Goal: Information Seeking & Learning: Learn about a topic

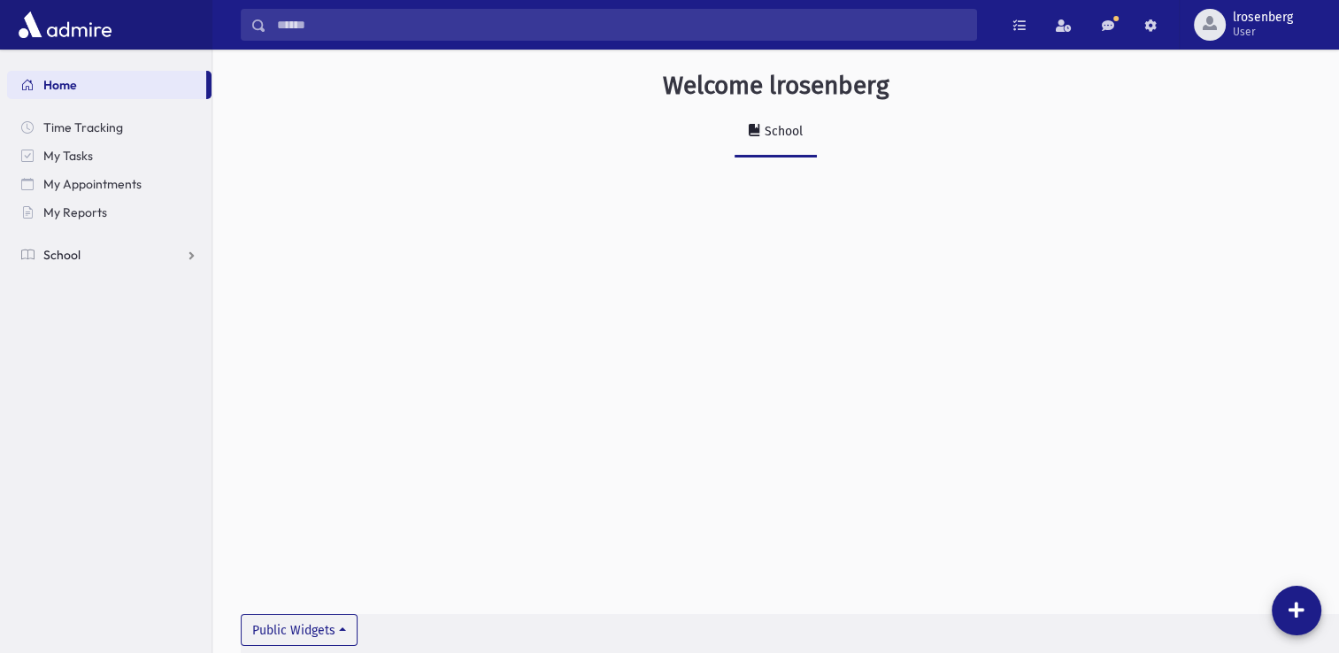
click at [94, 254] on link "School" at bounding box center [109, 255] width 204 height 28
click at [76, 278] on span "Students" at bounding box center [77, 283] width 49 height 16
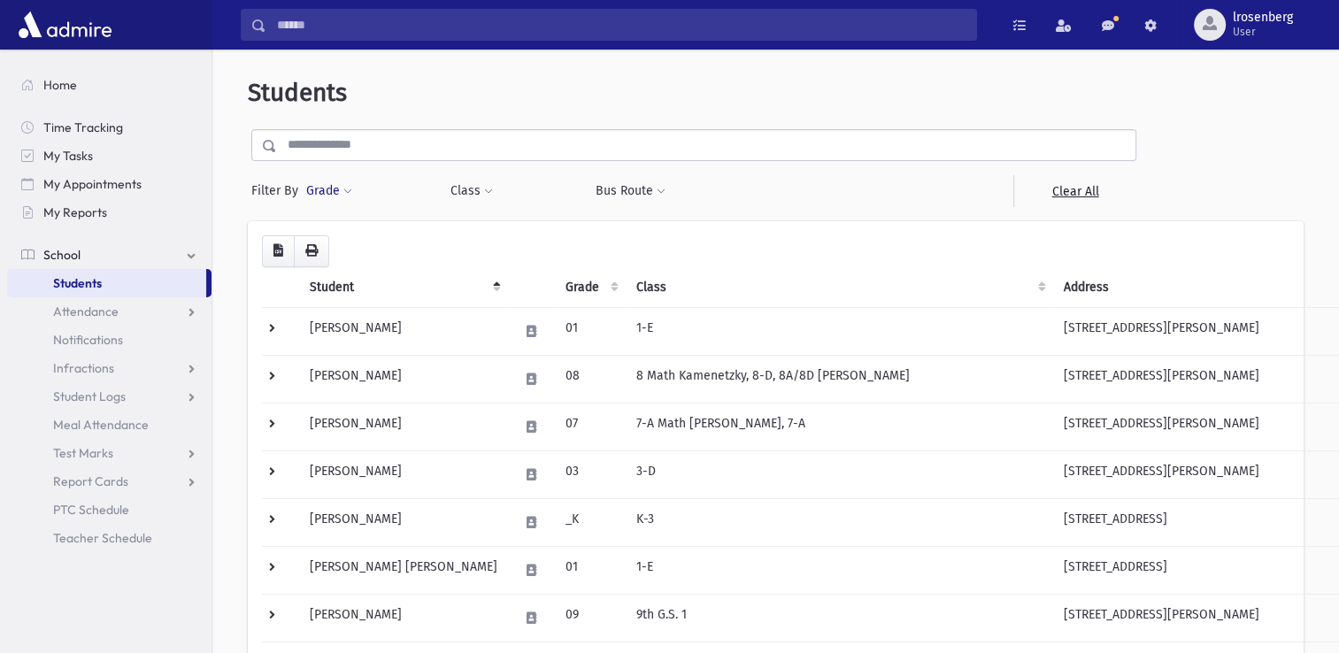
click at [340, 188] on button "Grade" at bounding box center [329, 191] width 48 height 32
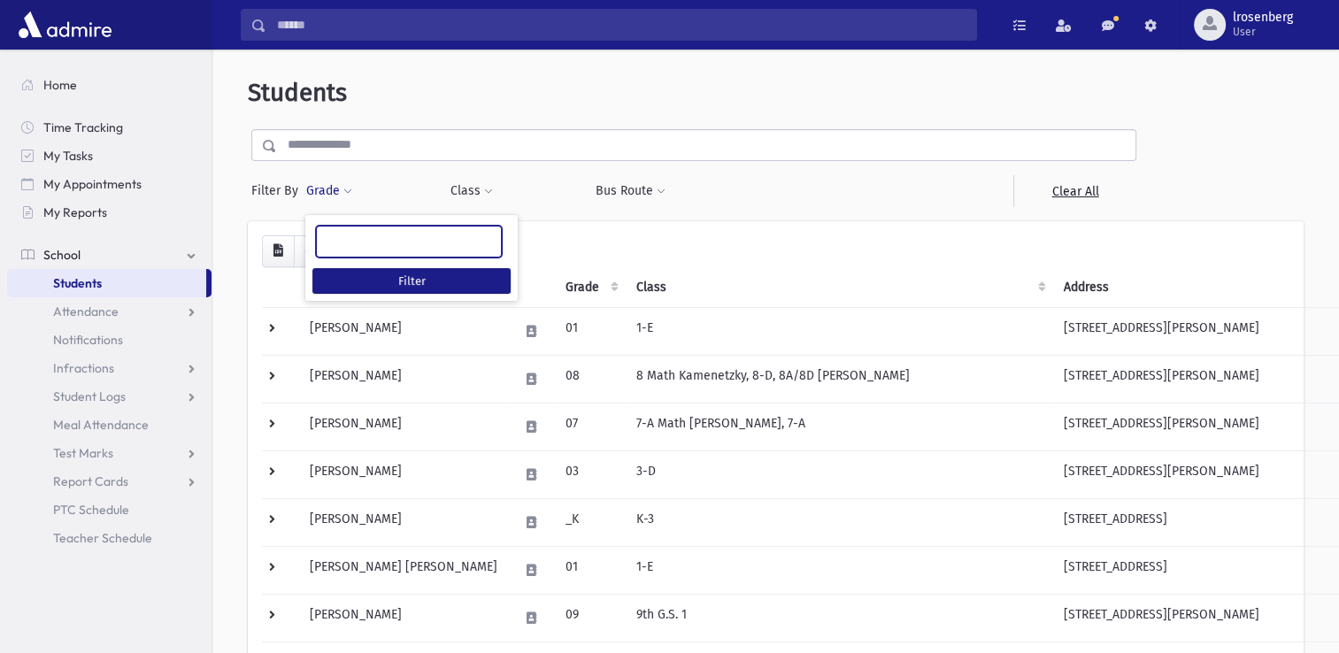
click at [379, 243] on ul at bounding box center [409, 239] width 184 height 27
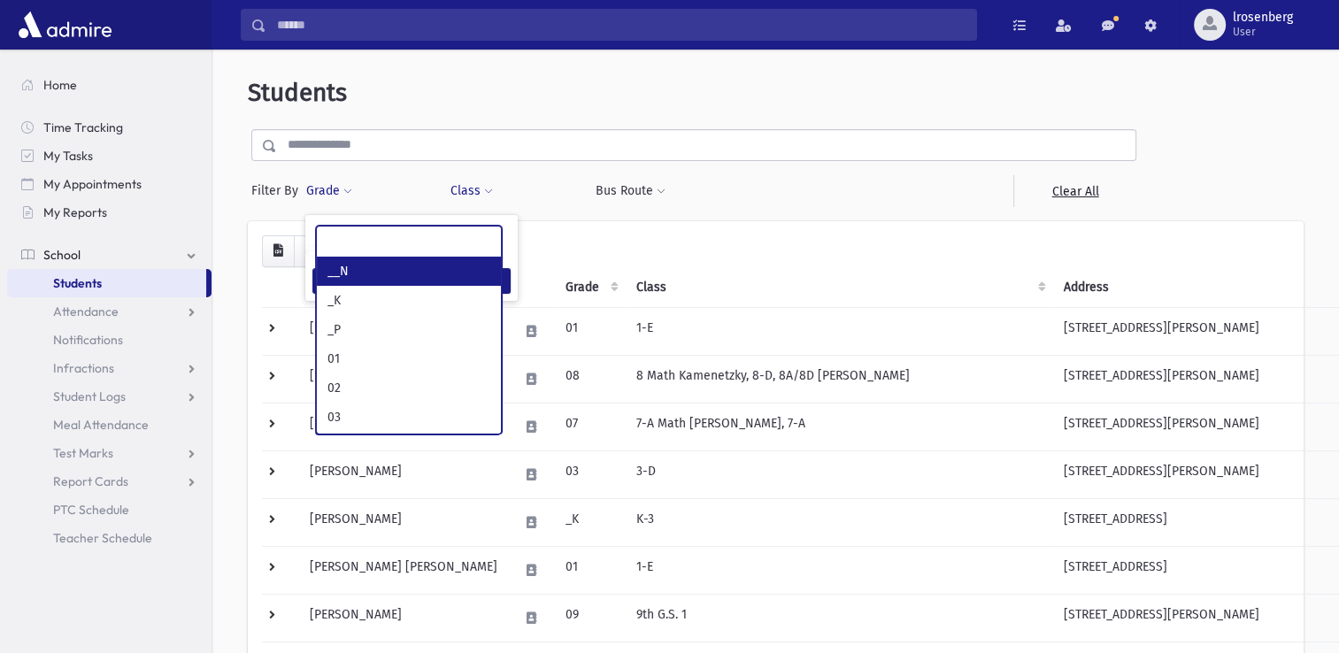
click at [474, 193] on button "Class" at bounding box center [471, 191] width 44 height 32
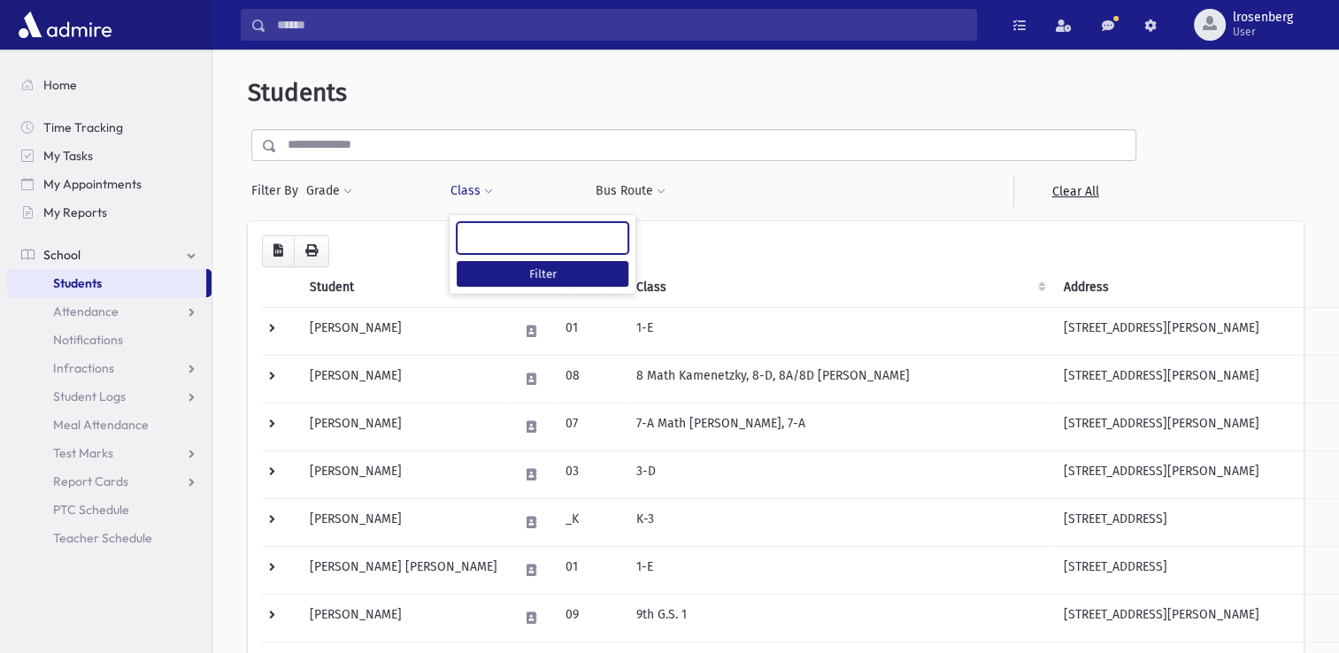
click at [502, 245] on ul at bounding box center [542, 236] width 170 height 27
type input "***"
select select "**"
click at [533, 272] on button "Filter" at bounding box center [542, 274] width 172 height 26
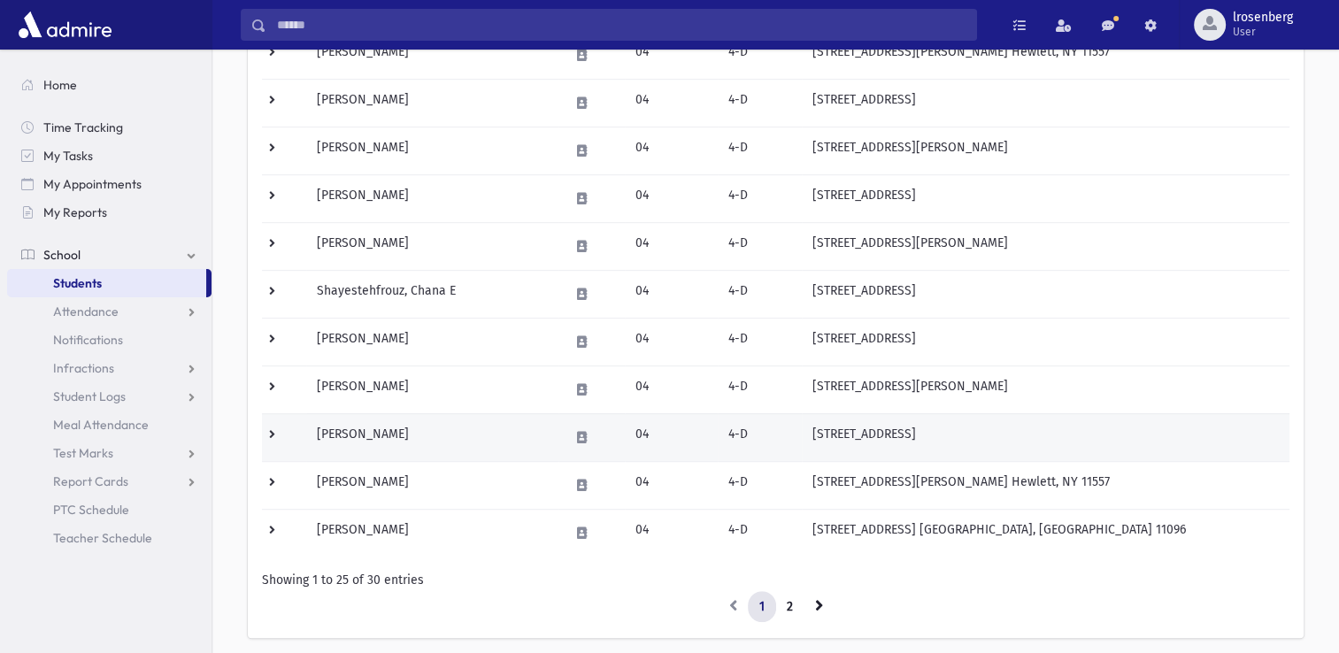
scroll to position [973, 0]
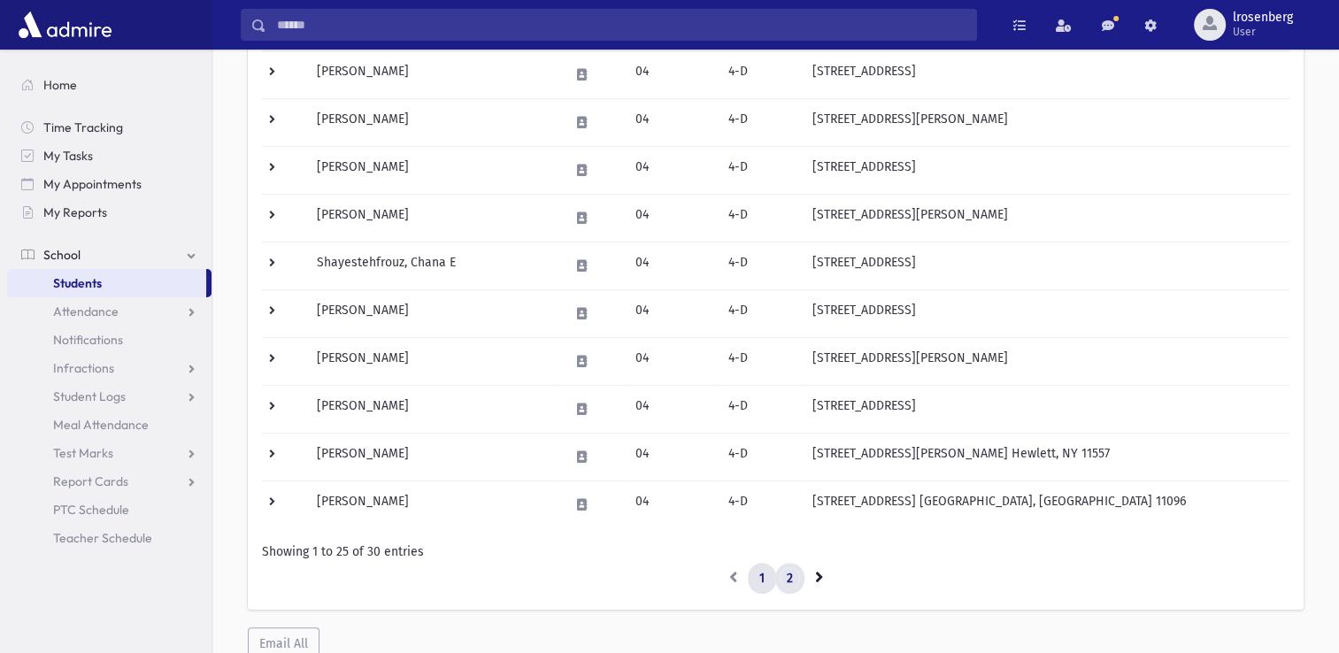
click at [789, 568] on link "2" at bounding box center [789, 579] width 29 height 32
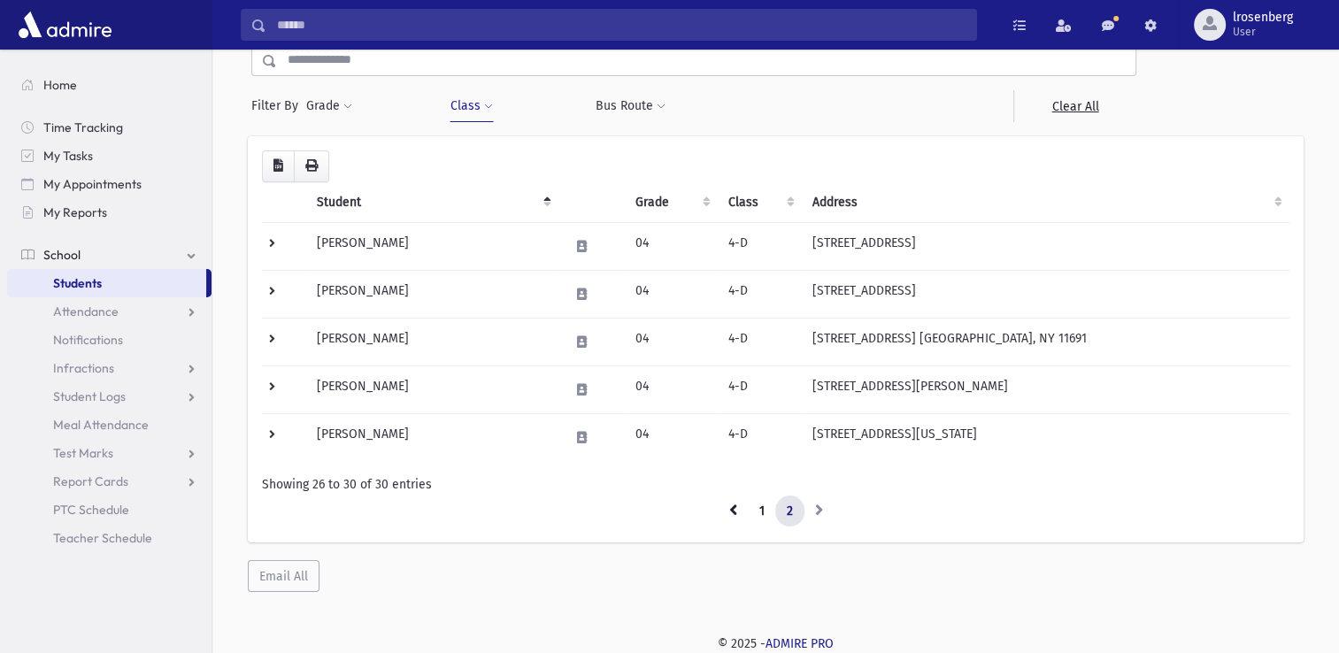
scroll to position [83, 0]
click at [762, 513] on link "1" at bounding box center [762, 513] width 28 height 32
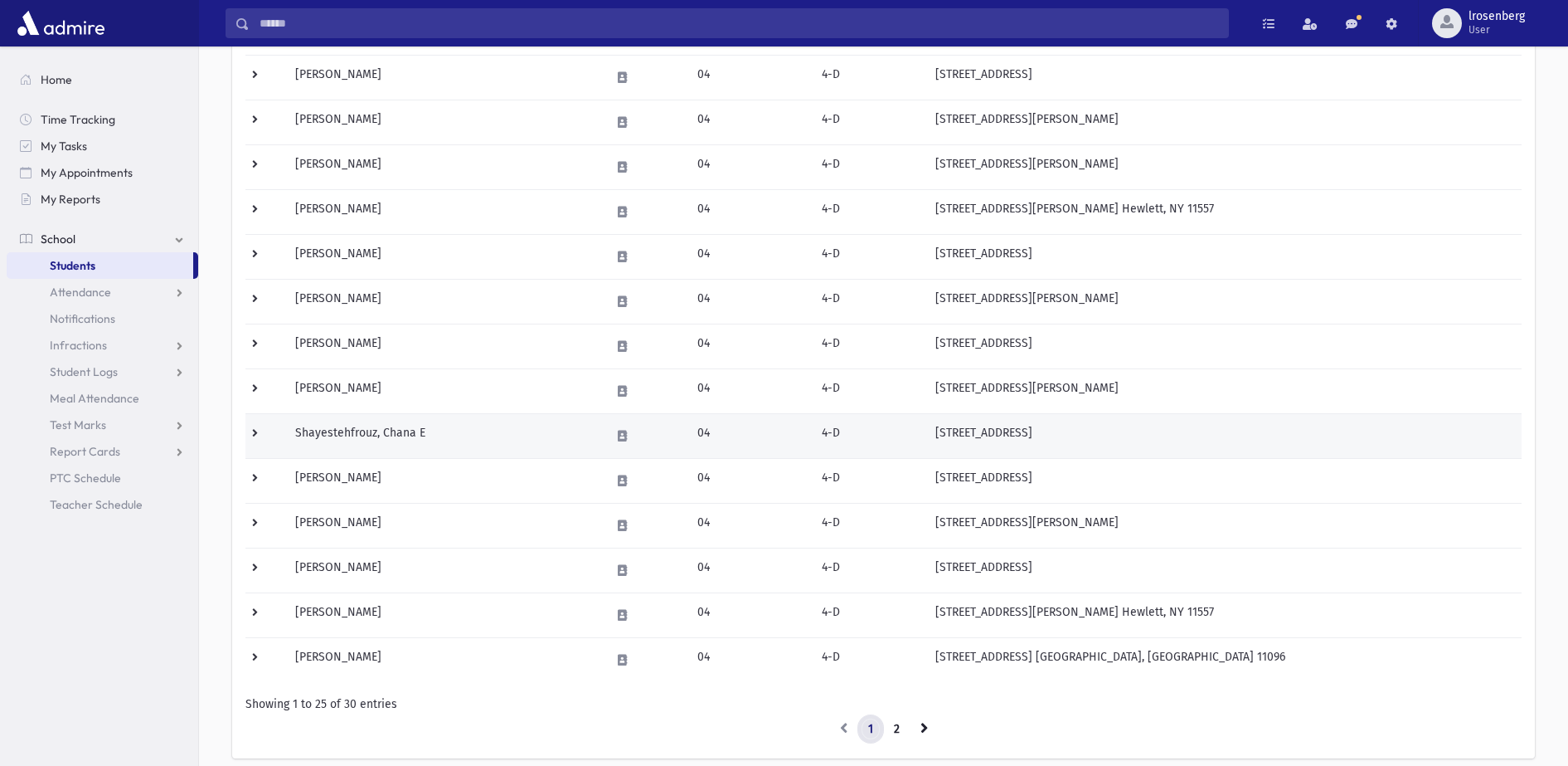
scroll to position [822, 0]
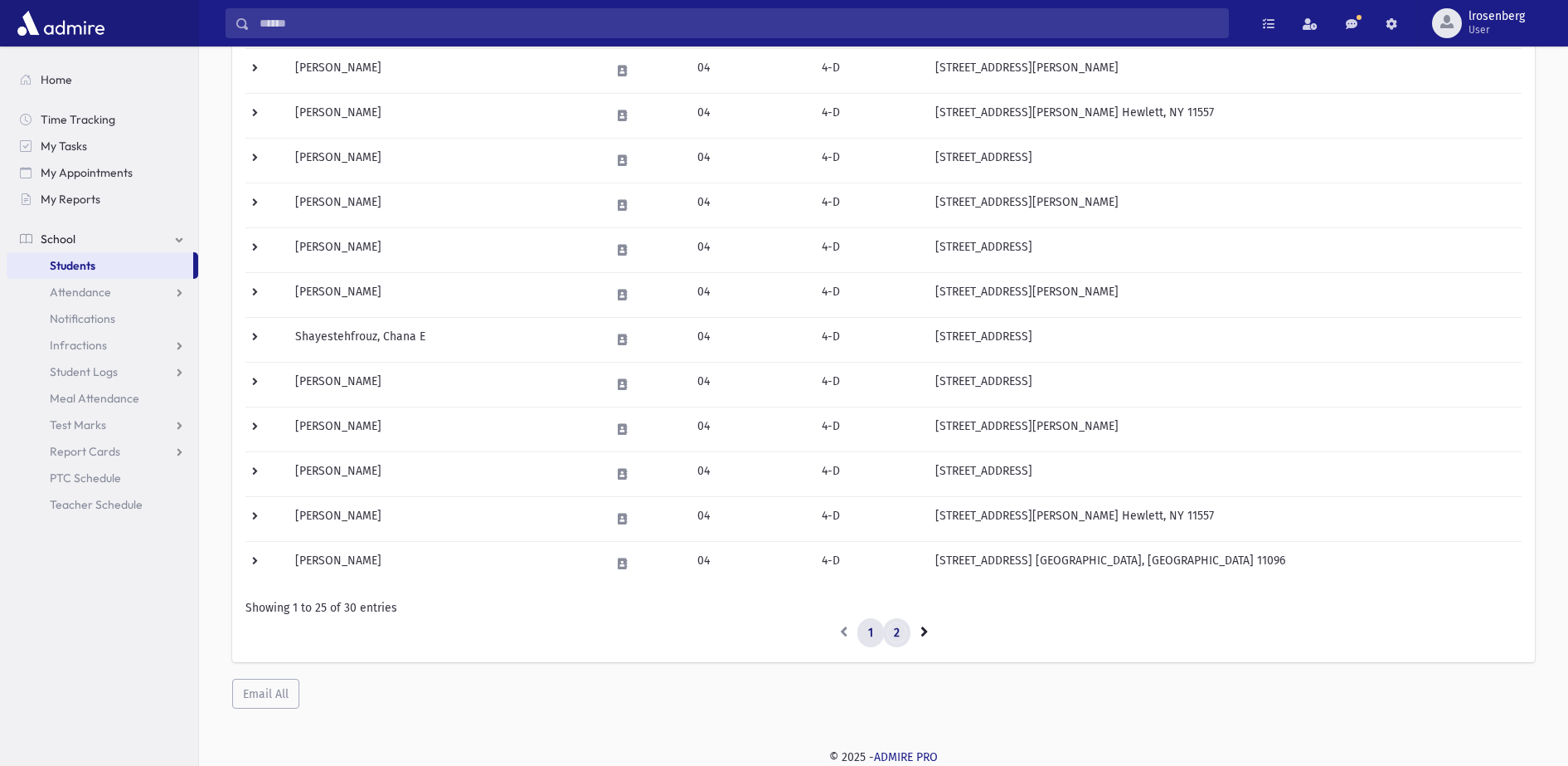
click at [897, 611] on link "2" at bounding box center [896, 633] width 27 height 30
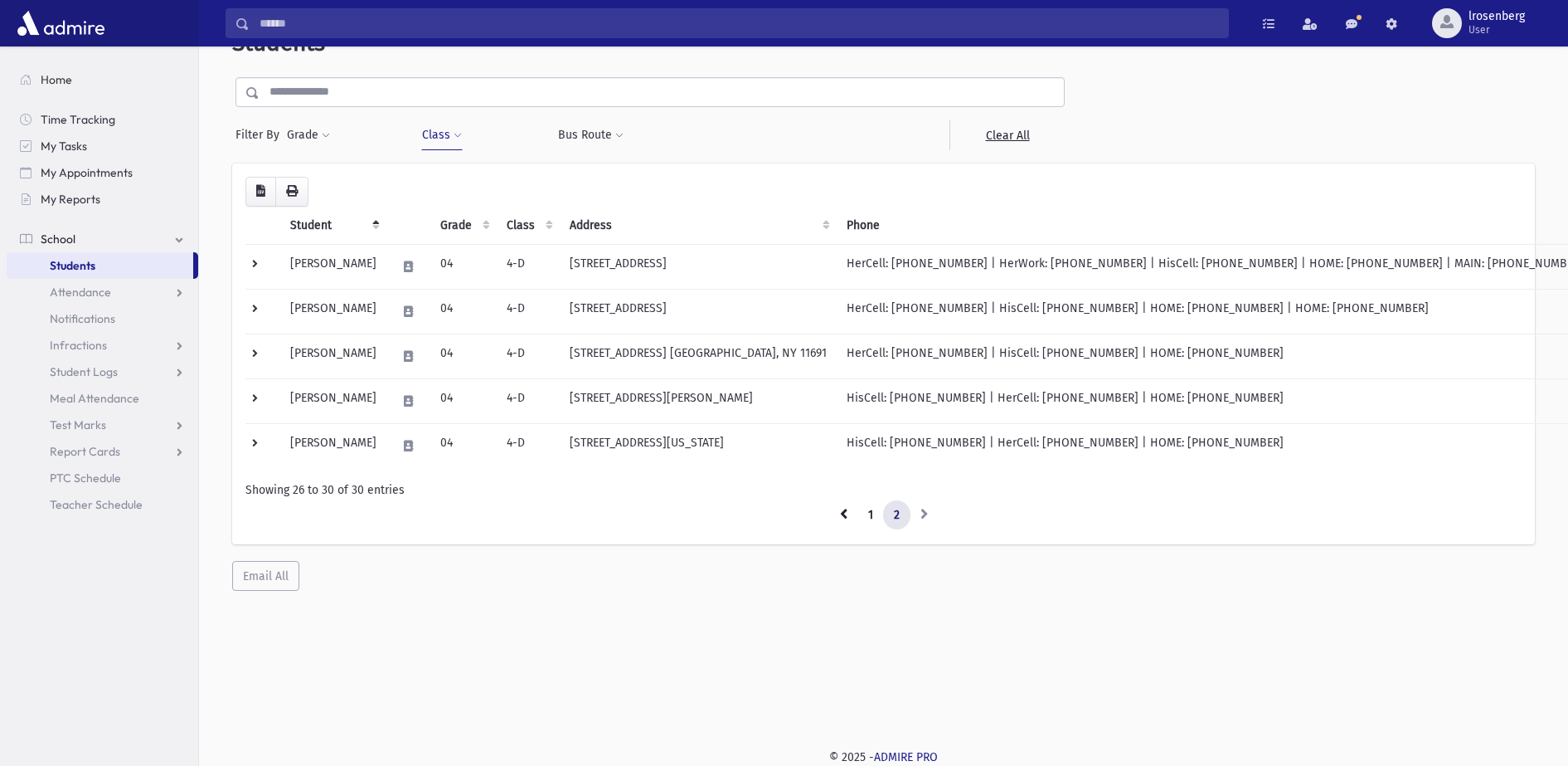
scroll to position [44, 0]
click at [867, 510] on link "1" at bounding box center [871, 515] width 26 height 30
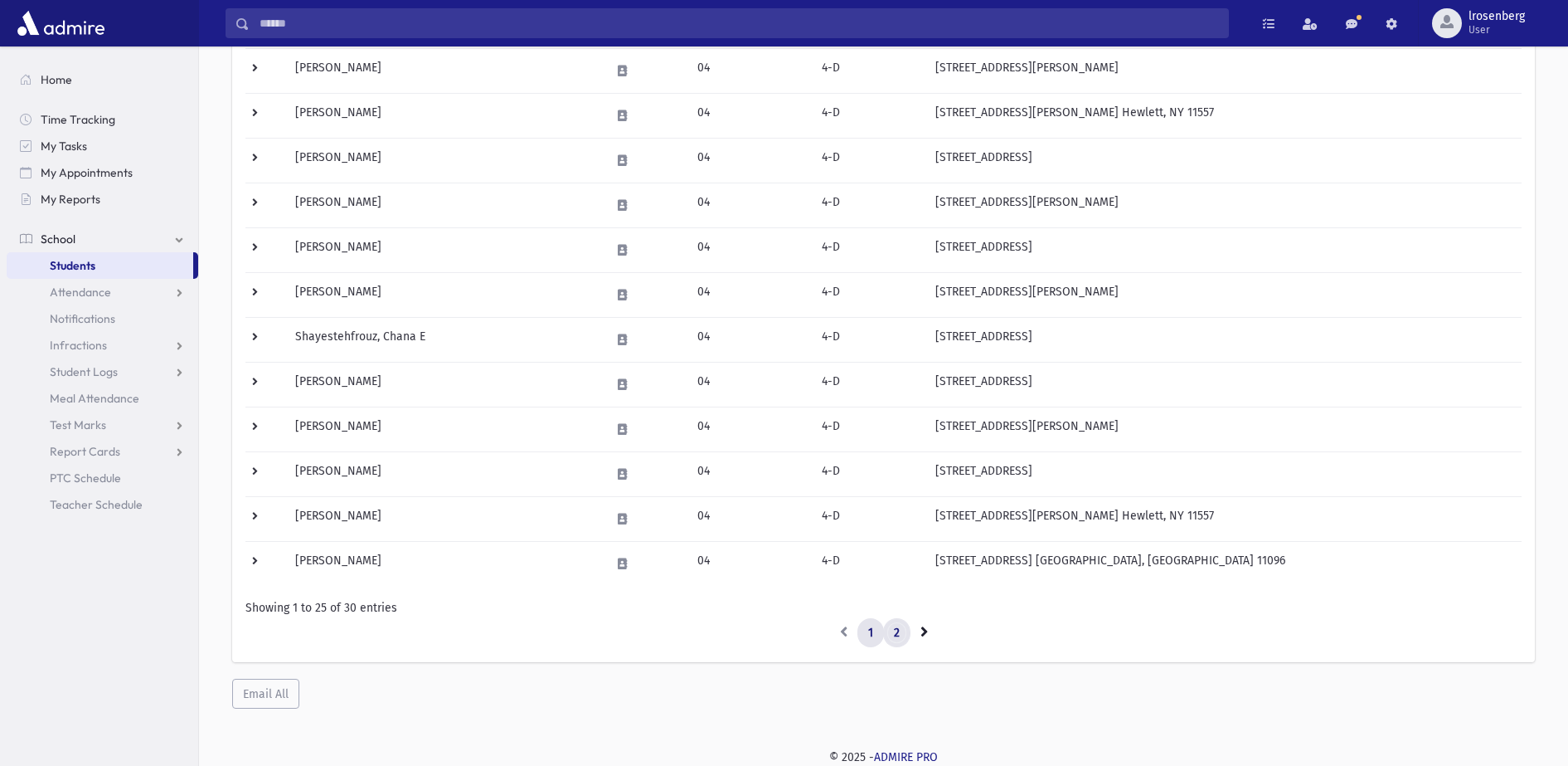
click at [895, 611] on link "2" at bounding box center [896, 633] width 27 height 30
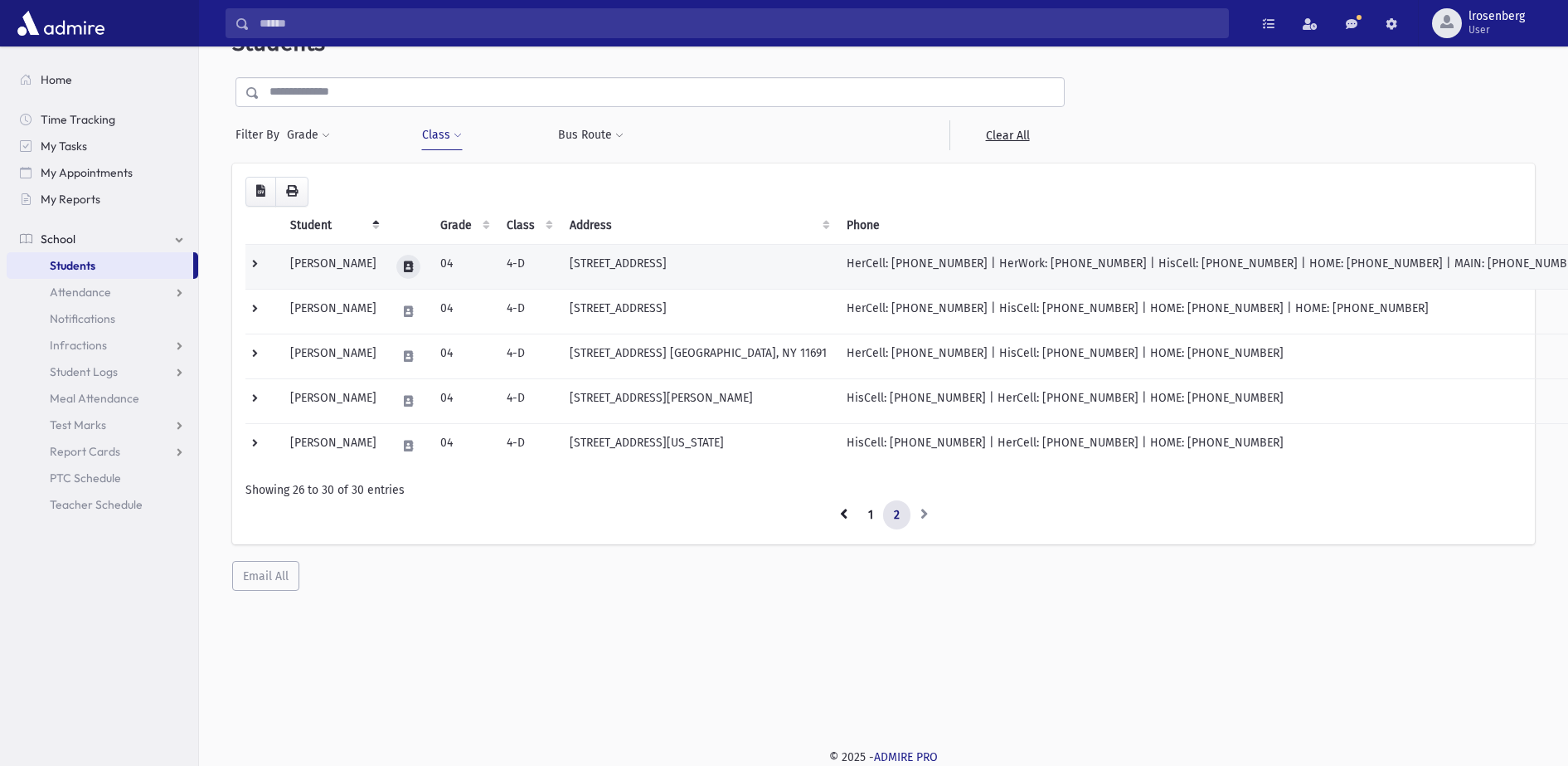
click at [413, 263] on icon at bounding box center [409, 267] width 9 height 11
click at [499, 263] on icon "button" at bounding box center [505, 267] width 13 height 11
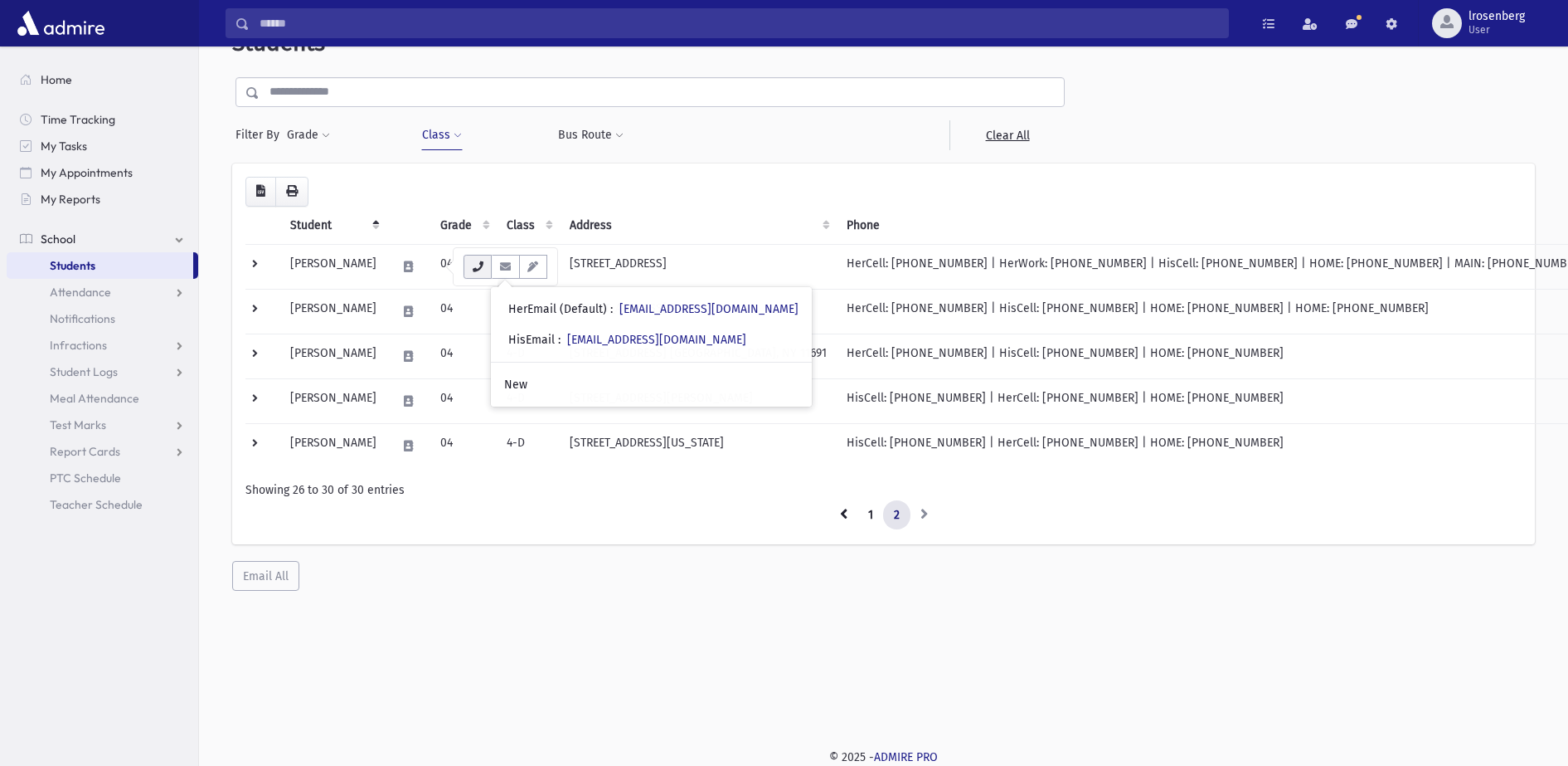
click at [474, 267] on icon "button" at bounding box center [477, 267] width 13 height 11
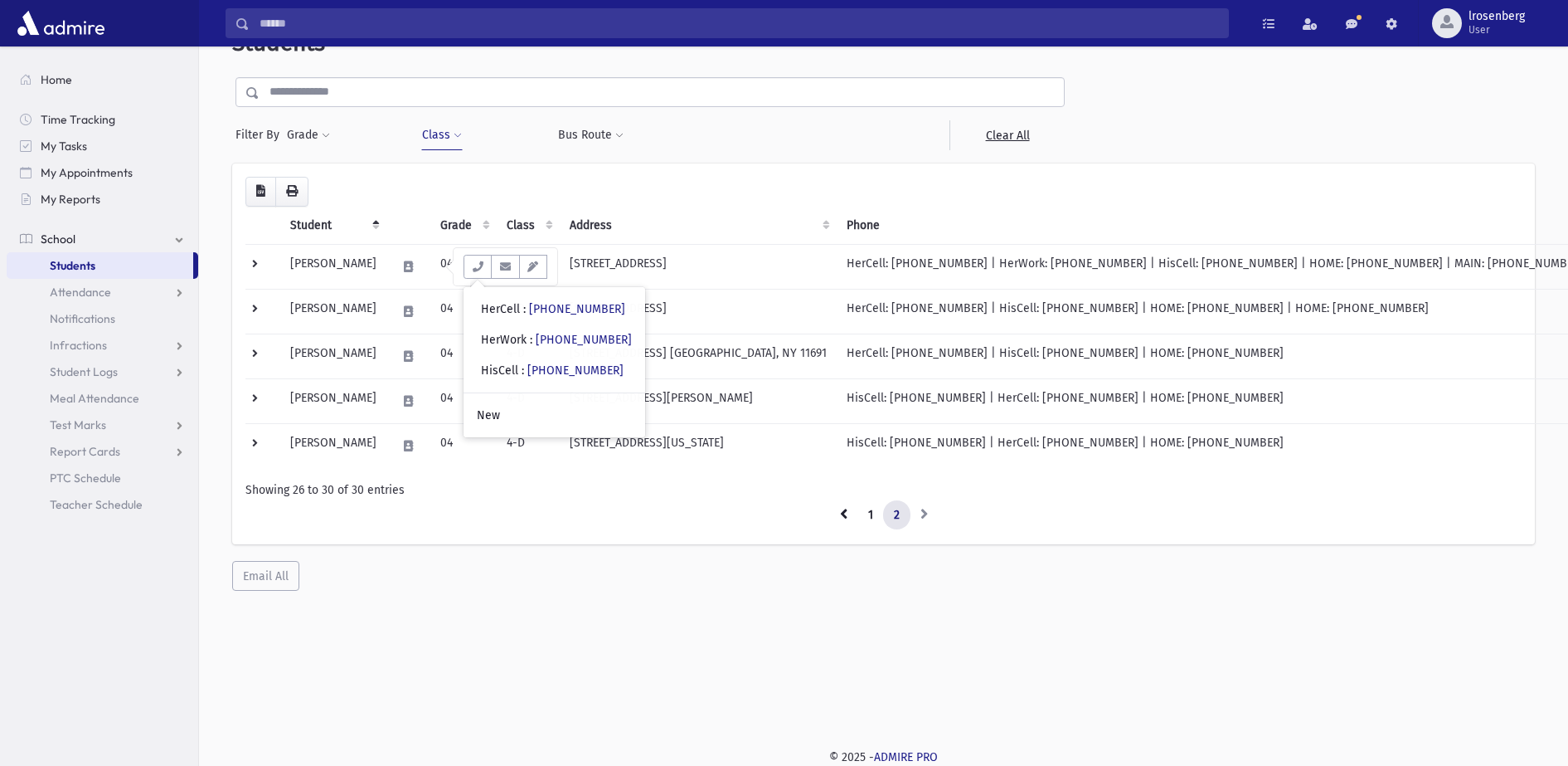
click at [529, 611] on div "Students Filter By Grade *** ** ** ** ** ** ** ** ** ** ** ** ** ** ** Filter C…" at bounding box center [883, 368] width 1369 height 719
click at [876, 521] on link "1" at bounding box center [871, 515] width 26 height 30
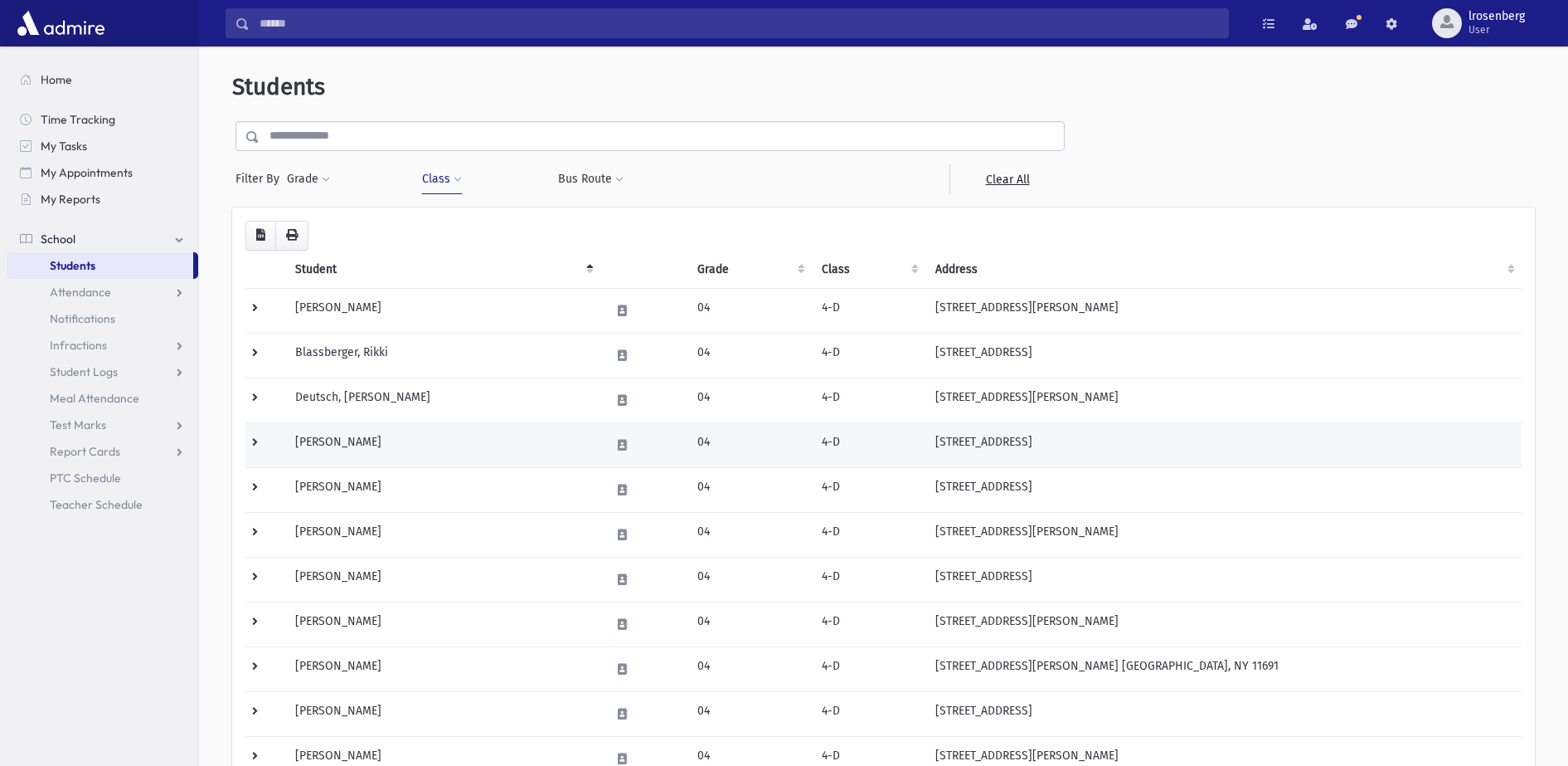
click at [254, 440] on td at bounding box center [265, 444] width 39 height 45
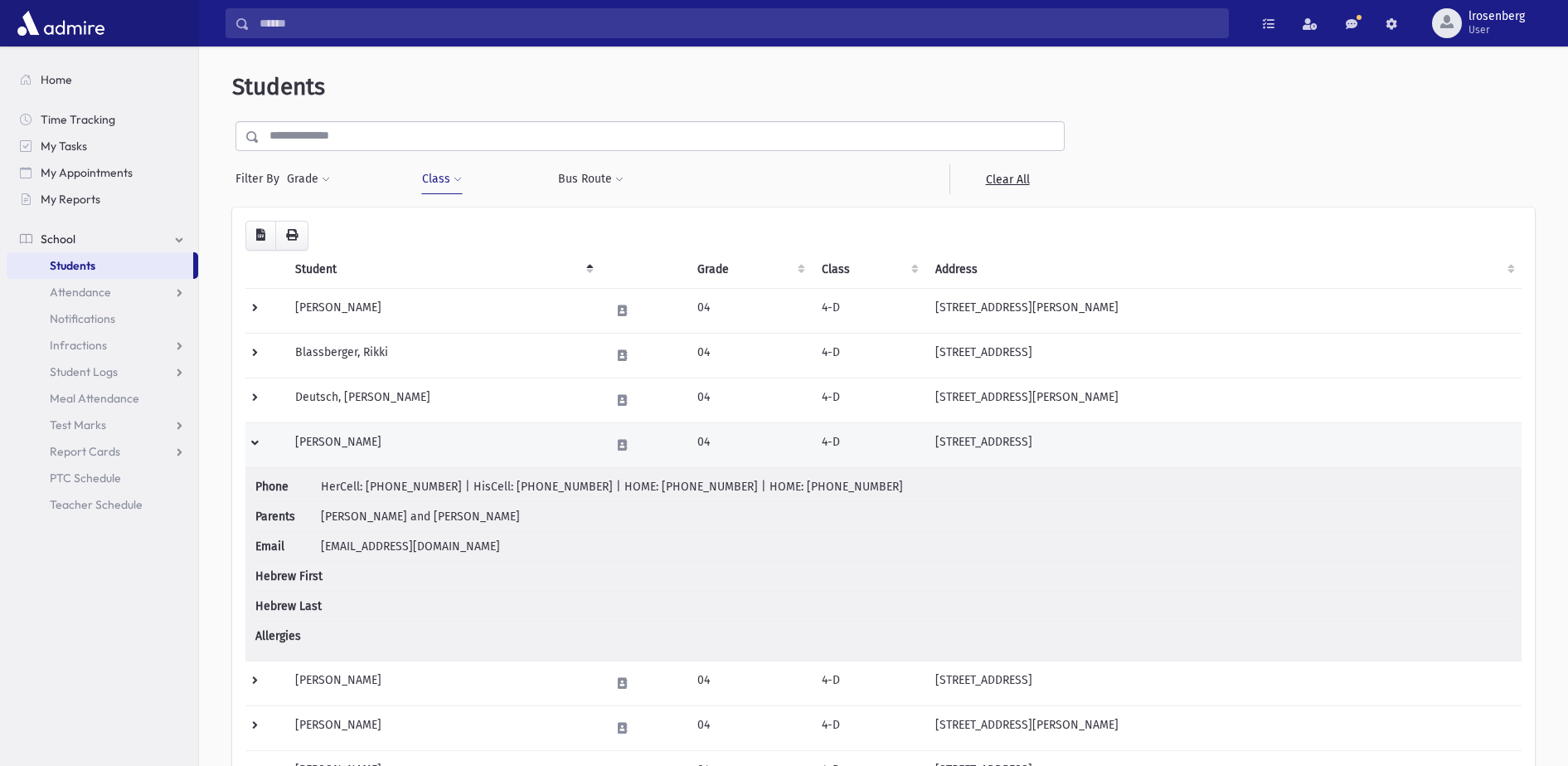
click at [254, 440] on td at bounding box center [265, 444] width 39 height 45
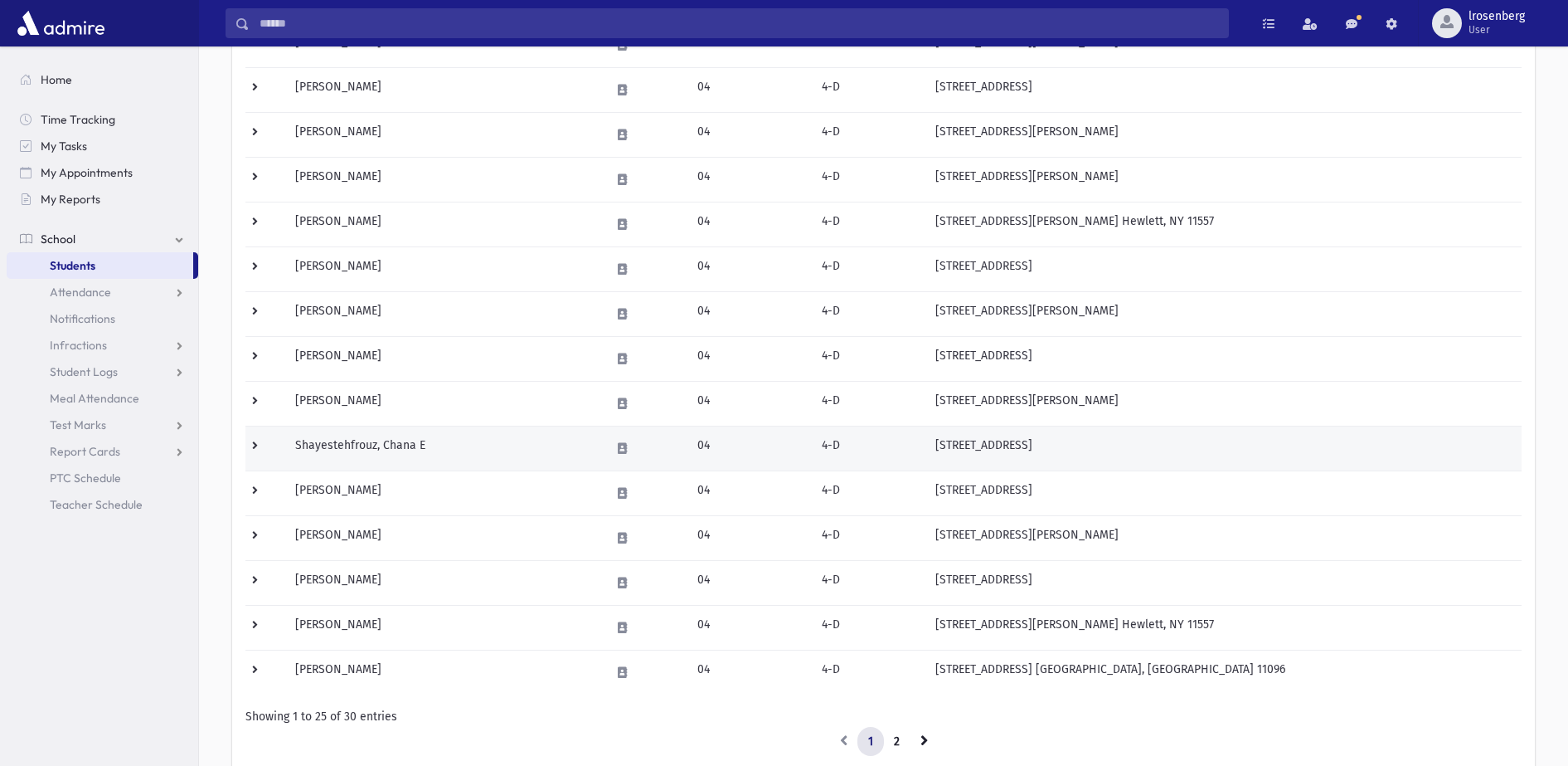
scroll to position [726, 0]
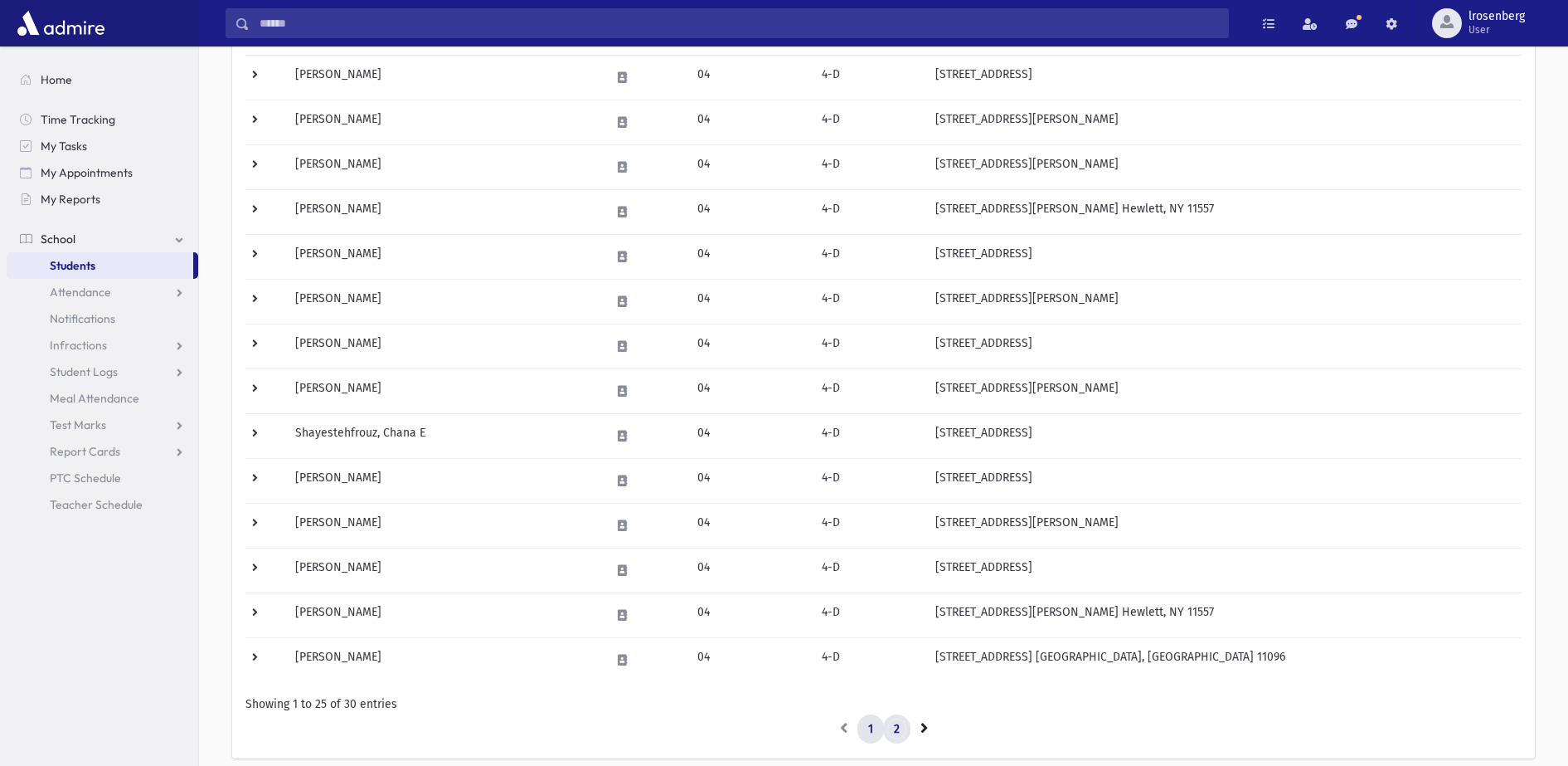
click at [892, 611] on link "2" at bounding box center [896, 729] width 27 height 30
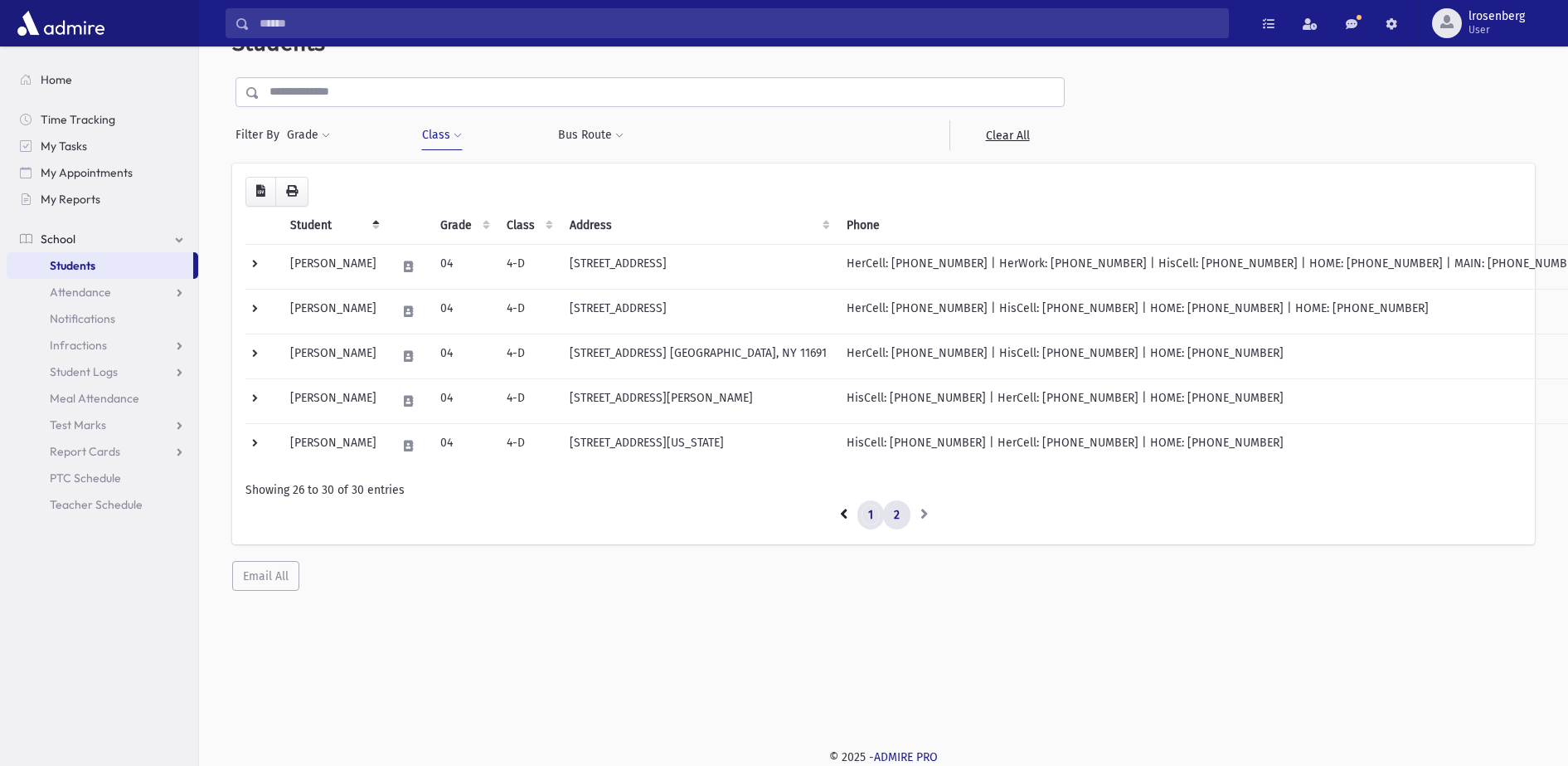
click at [874, 508] on link "1" at bounding box center [871, 515] width 26 height 30
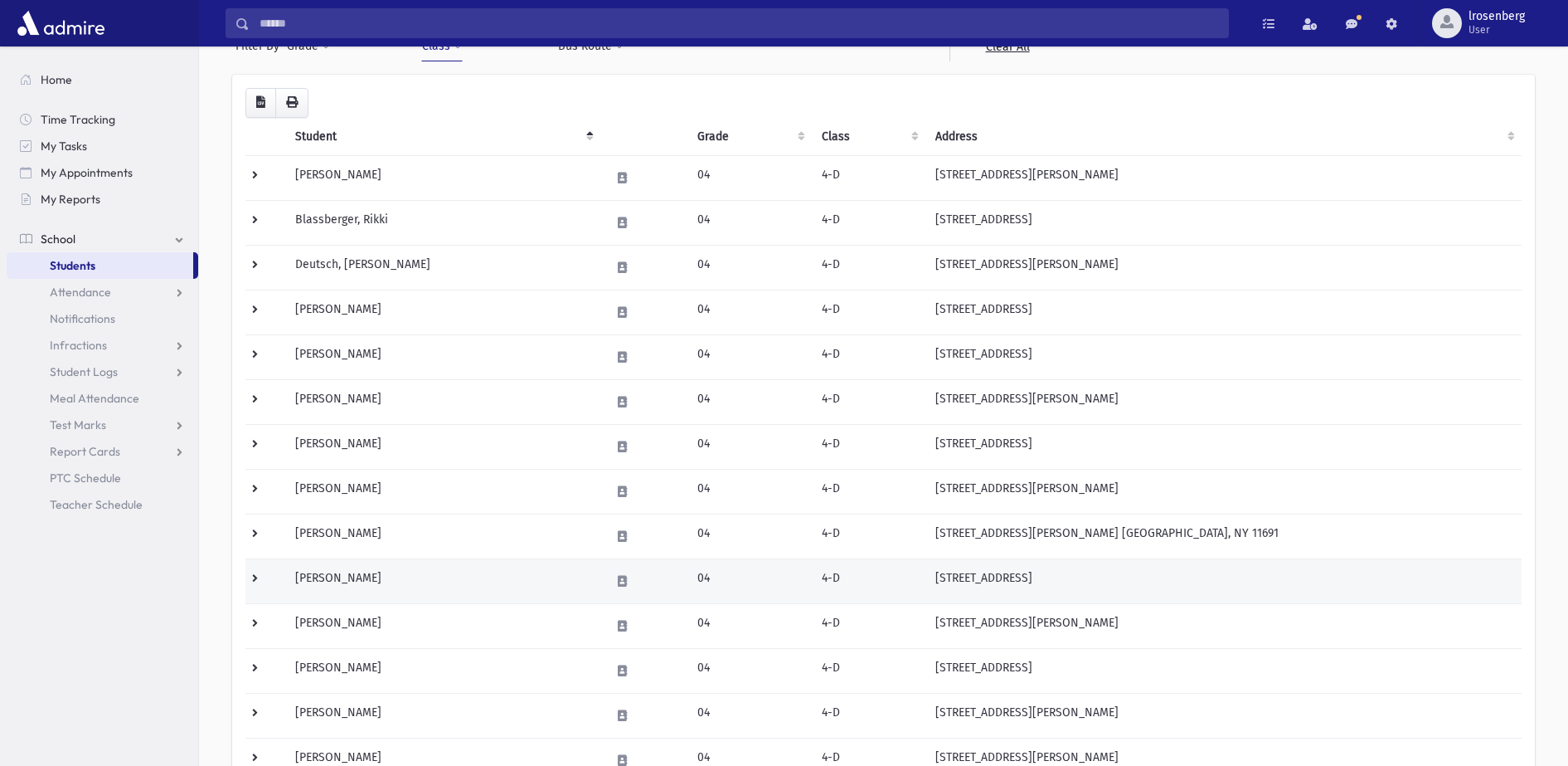
scroll to position [97, 0]
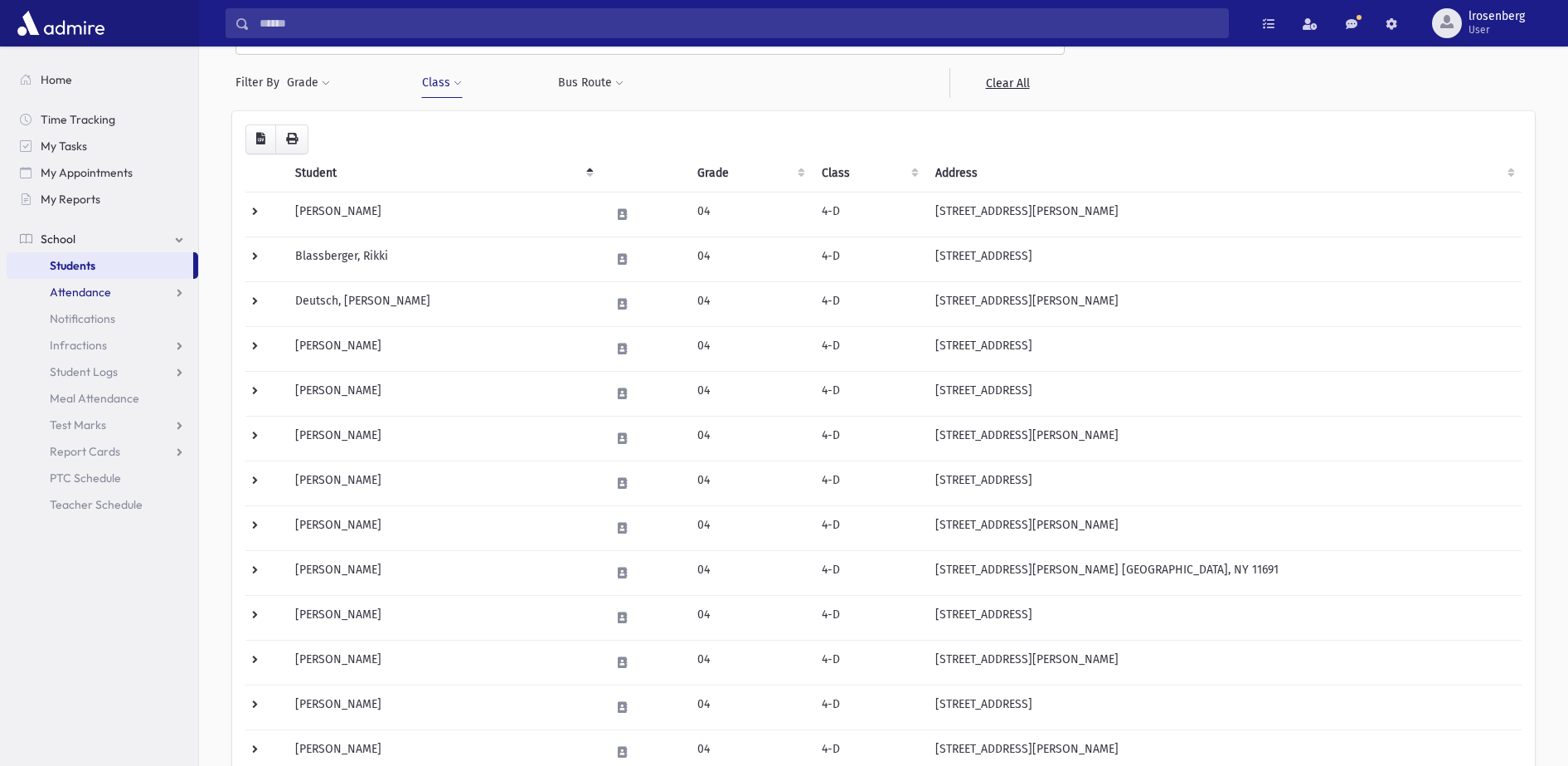
click at [119, 287] on link "Attendance" at bounding box center [102, 292] width 191 height 26
click at [85, 263] on span "Students" at bounding box center [72, 265] width 46 height 15
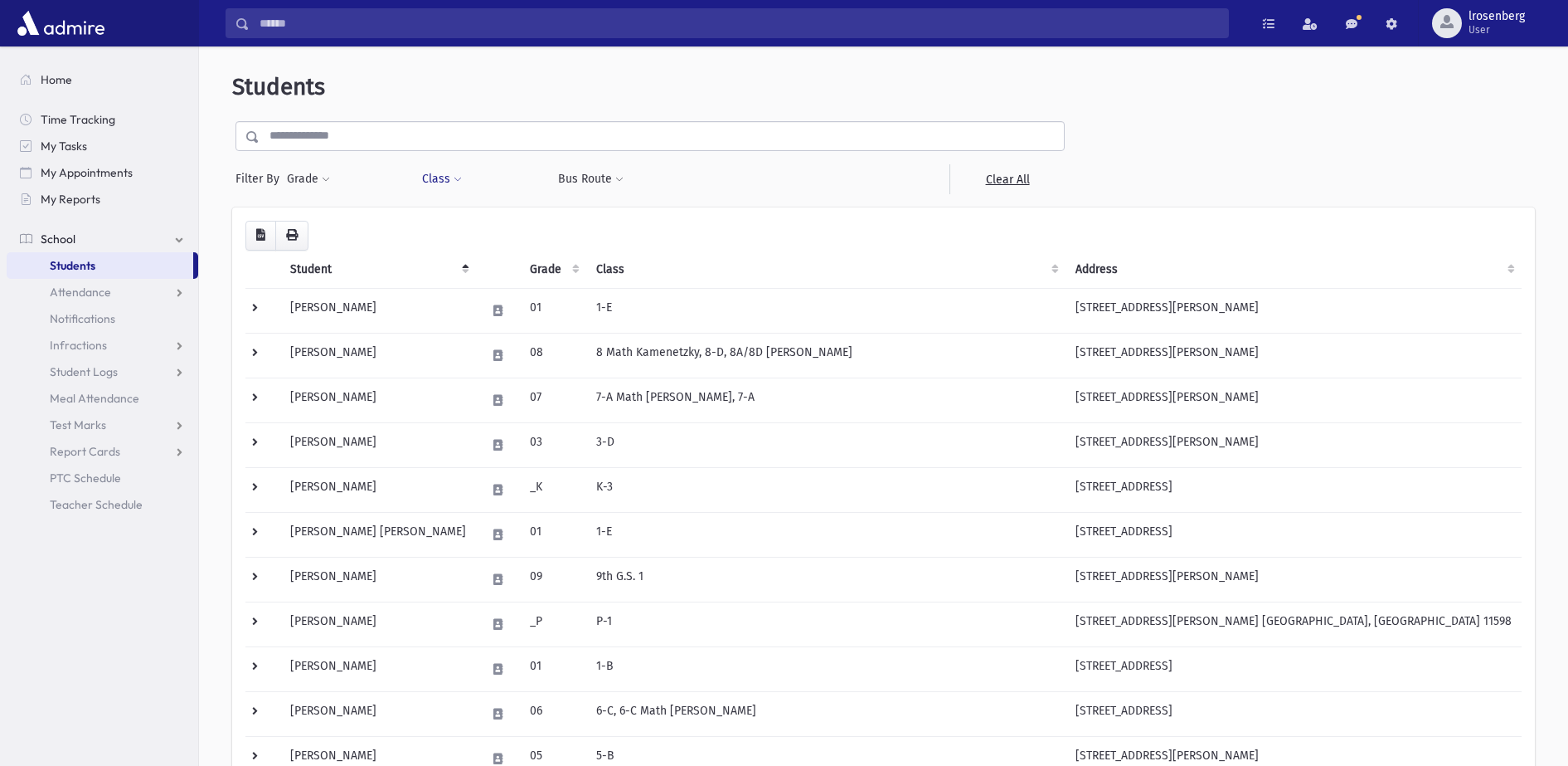
click at [451, 180] on button "Class" at bounding box center [441, 179] width 41 height 30
click at [466, 220] on ul at bounding box center [508, 222] width 159 height 25
type input "***"
select select "**"
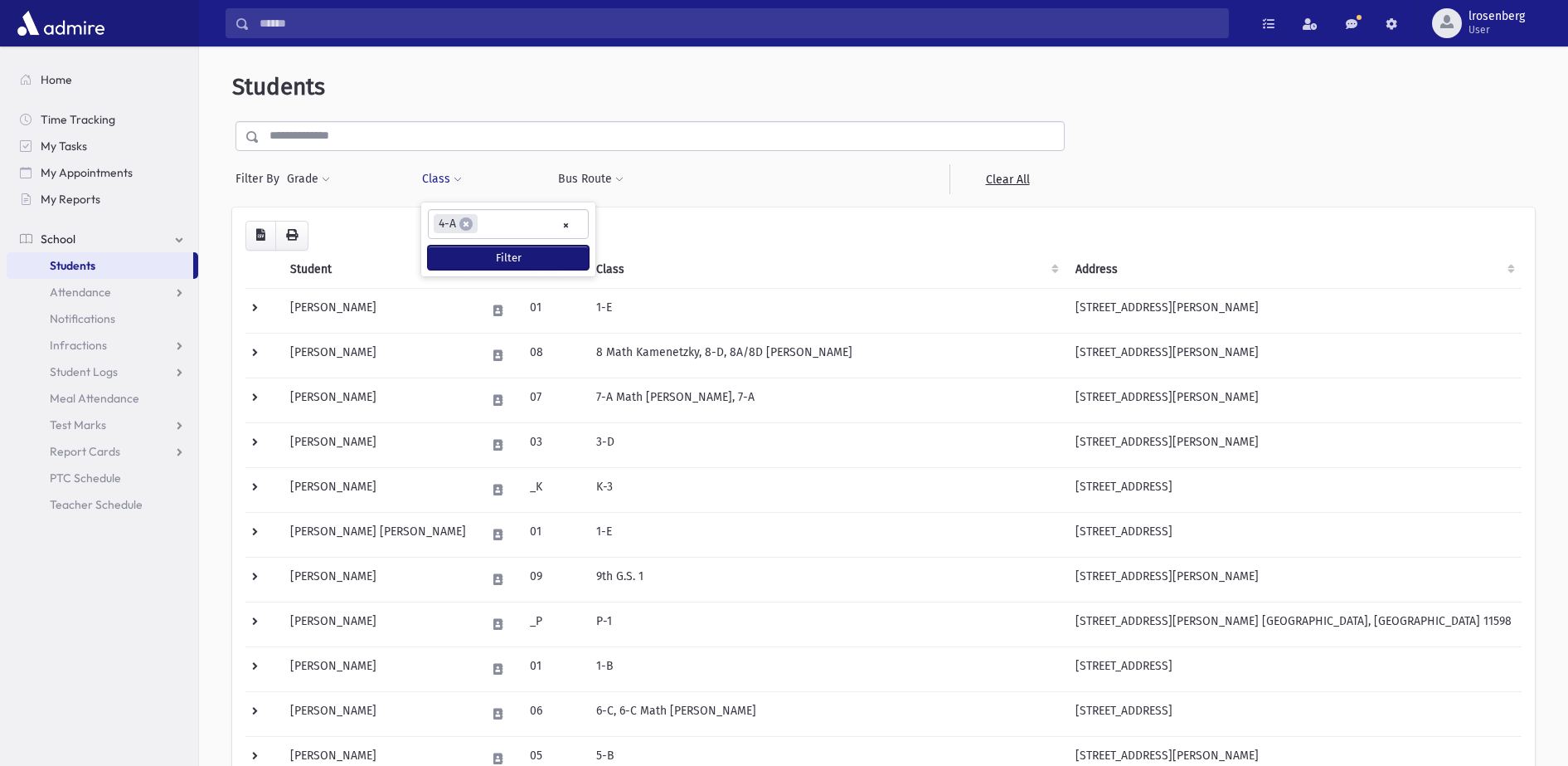
click at [522, 256] on button "Filter" at bounding box center [508, 258] width 161 height 24
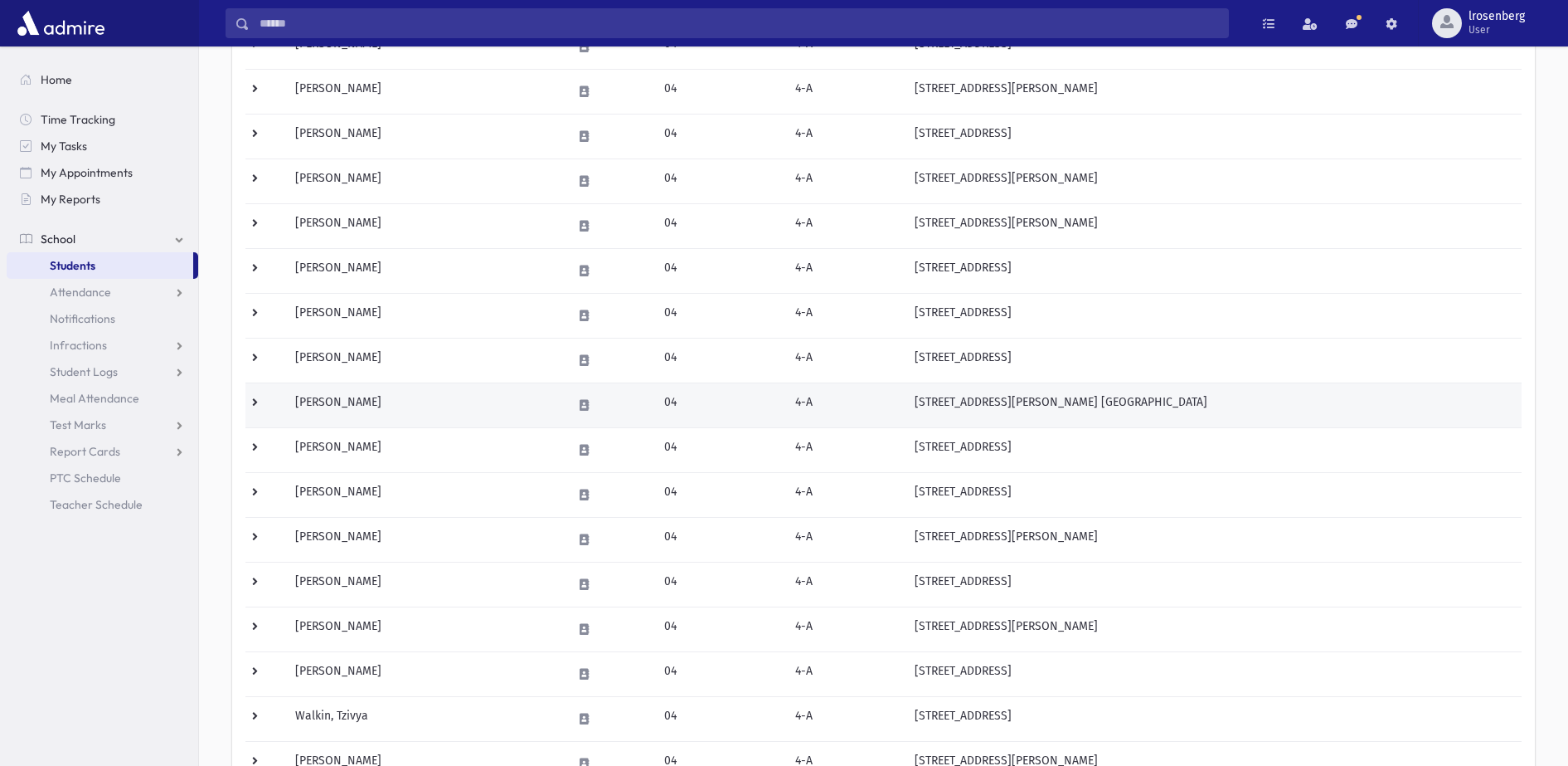
scroll to position [726, 0]
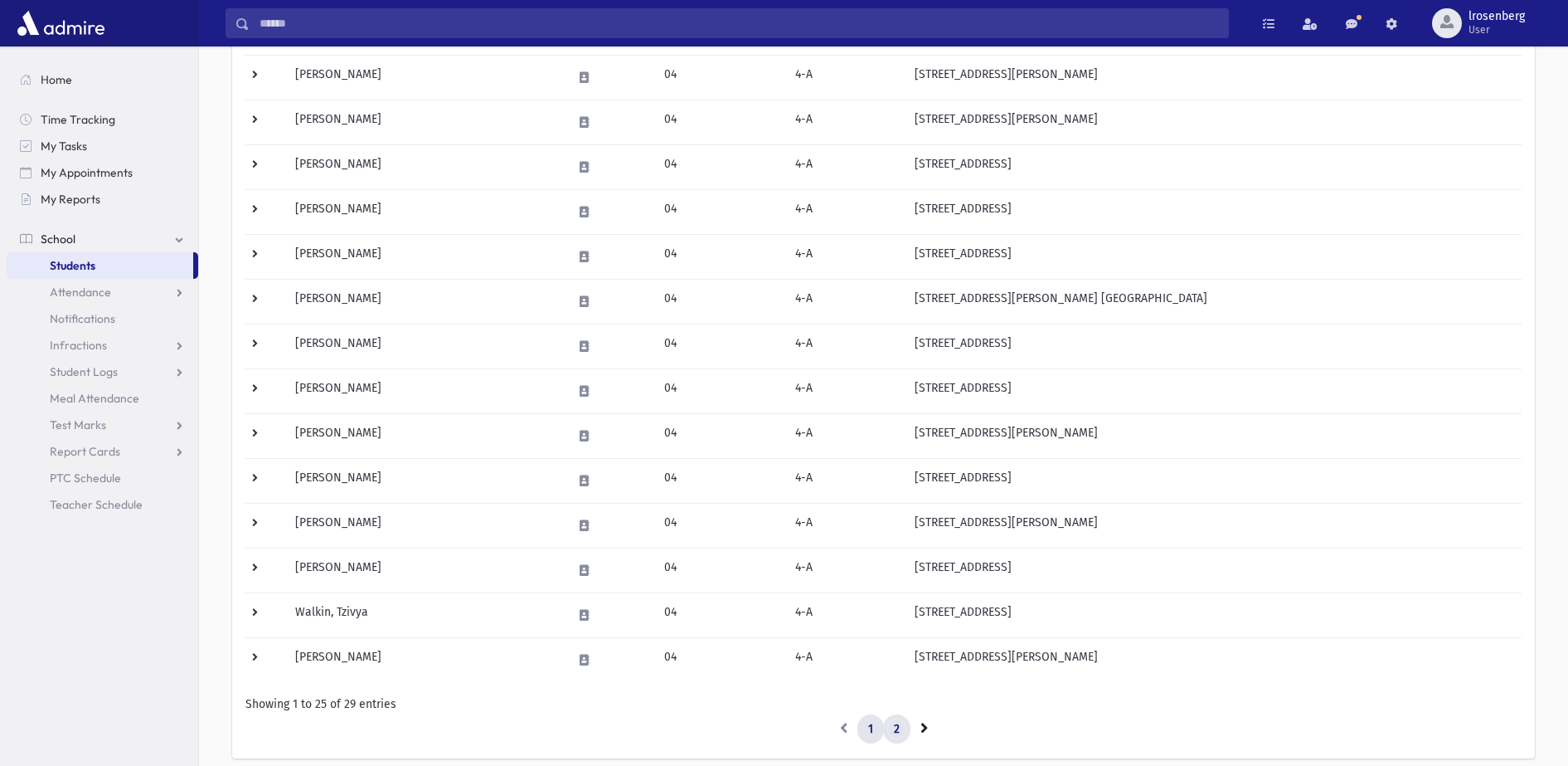
click at [898, 728] on link "2" at bounding box center [896, 729] width 27 height 30
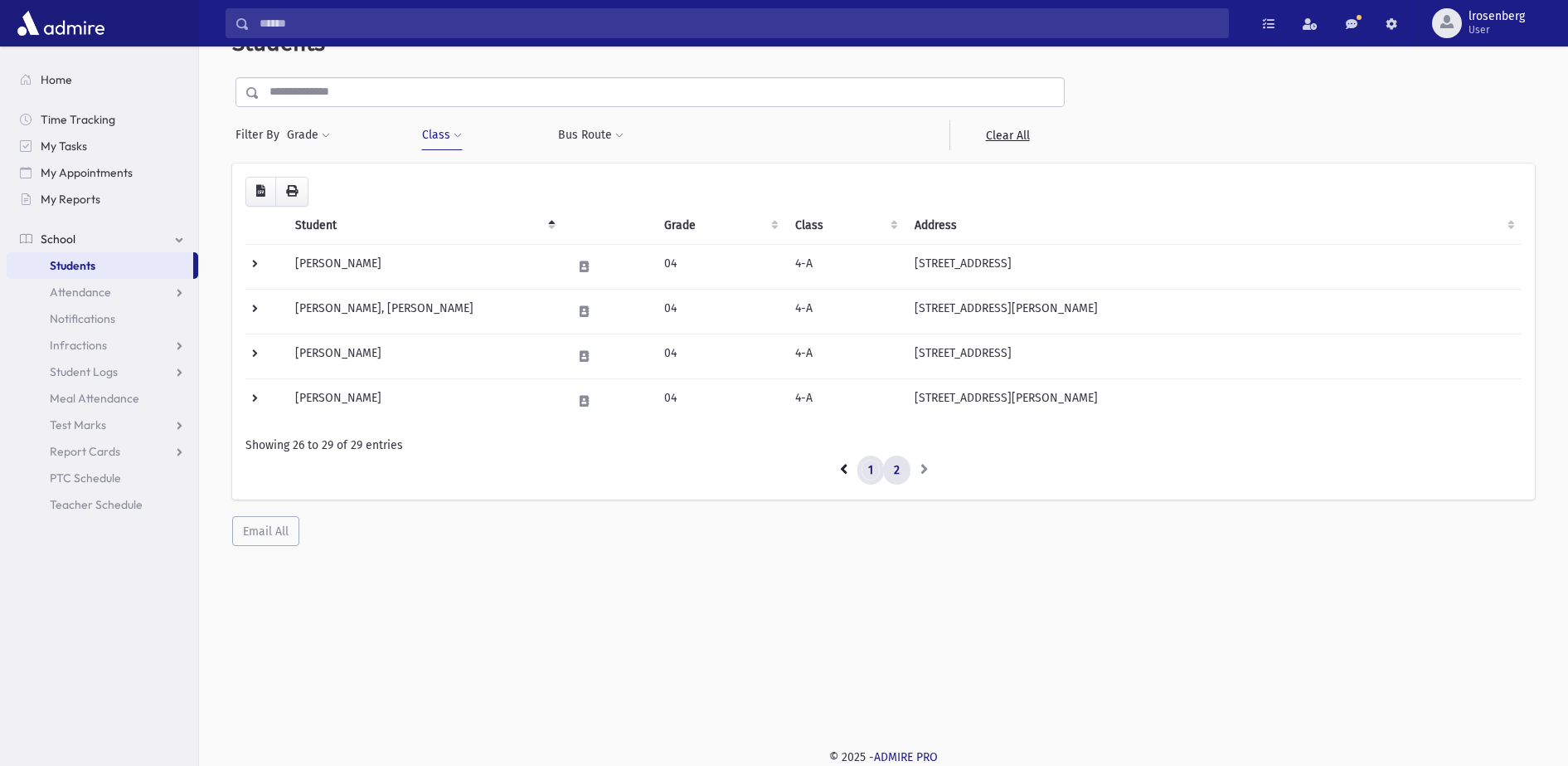
click at [879, 471] on link "1" at bounding box center [871, 471] width 26 height 30
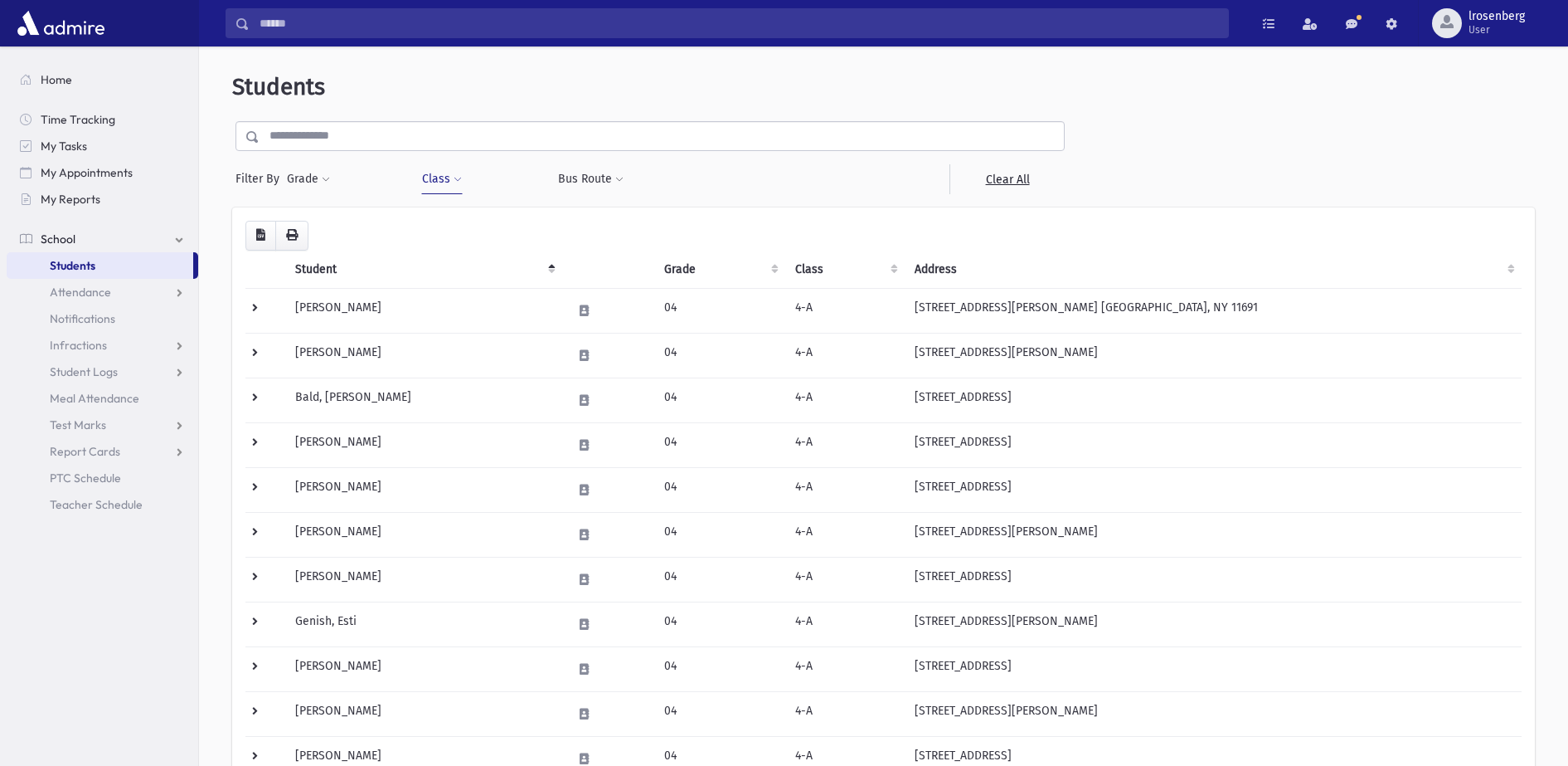
click at [447, 178] on button "Class" at bounding box center [441, 179] width 41 height 30
click at [469, 223] on span "×" at bounding box center [466, 224] width 13 height 13
select select "**"
click at [447, 176] on button "Class" at bounding box center [441, 179] width 41 height 30
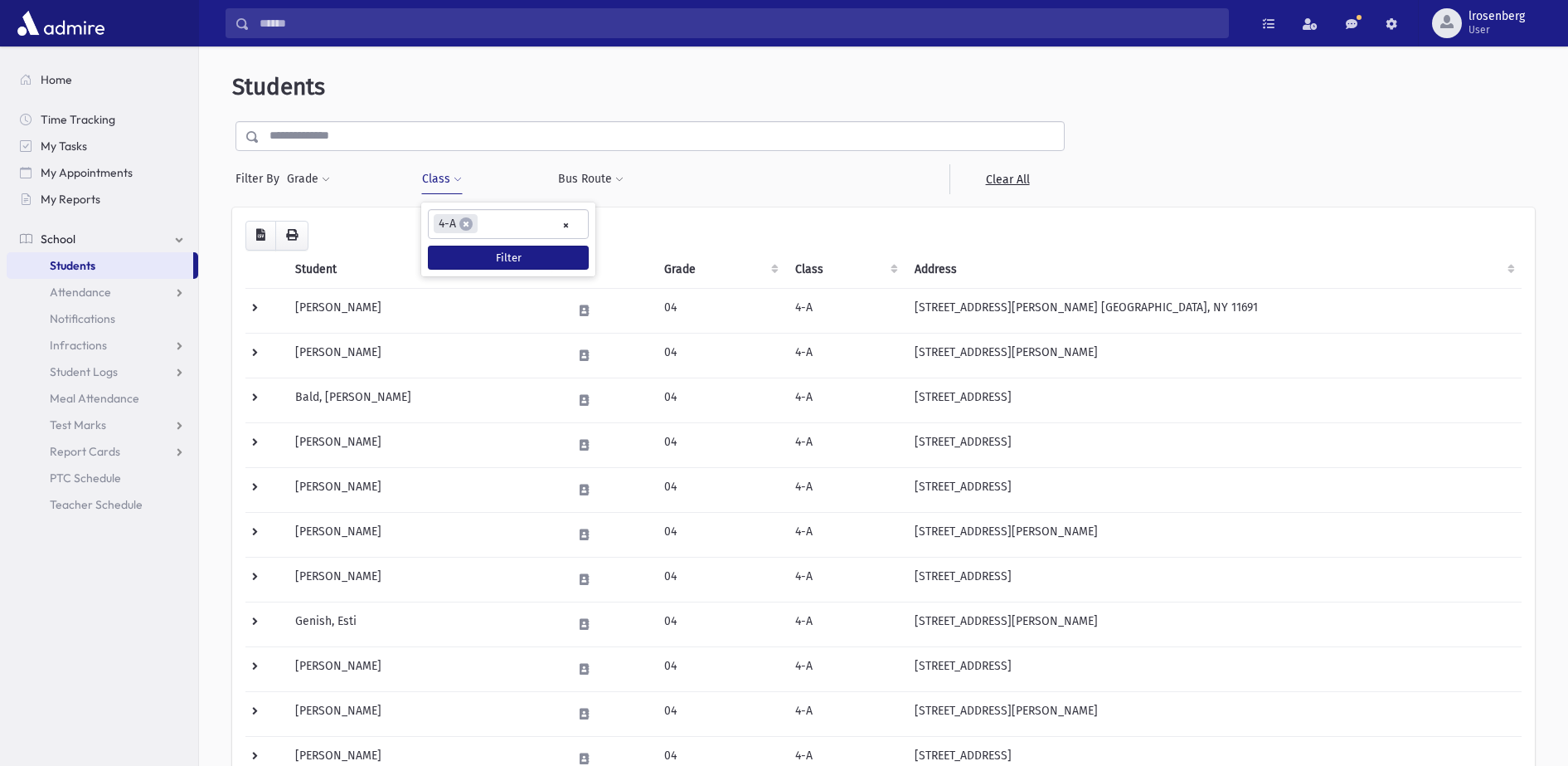
click at [538, 227] on ul "× × 4-A" at bounding box center [508, 223] width 159 height 27
type input "***"
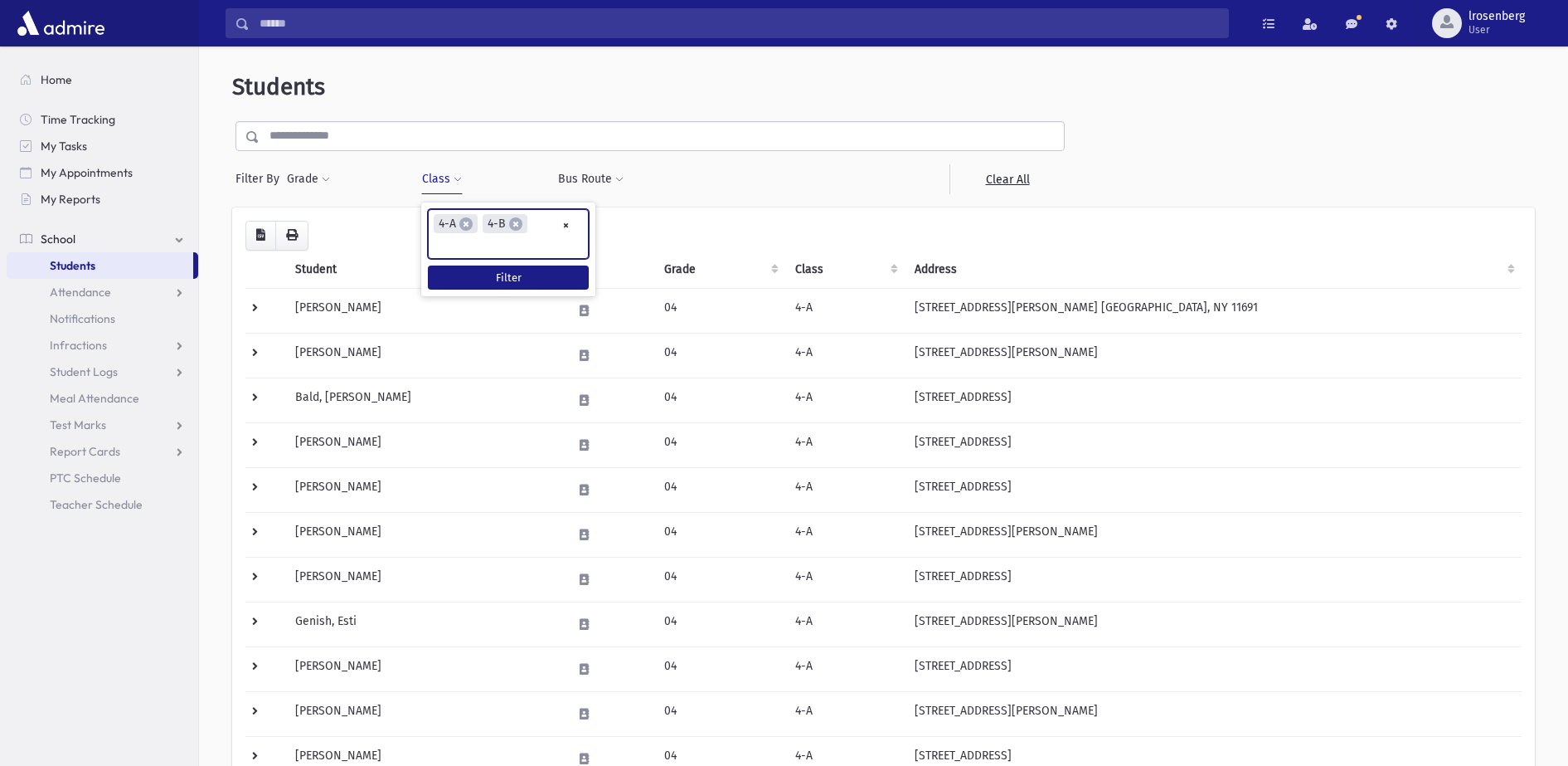
scroll to position [536, 0]
click at [518, 272] on button "Filter" at bounding box center [508, 278] width 161 height 24
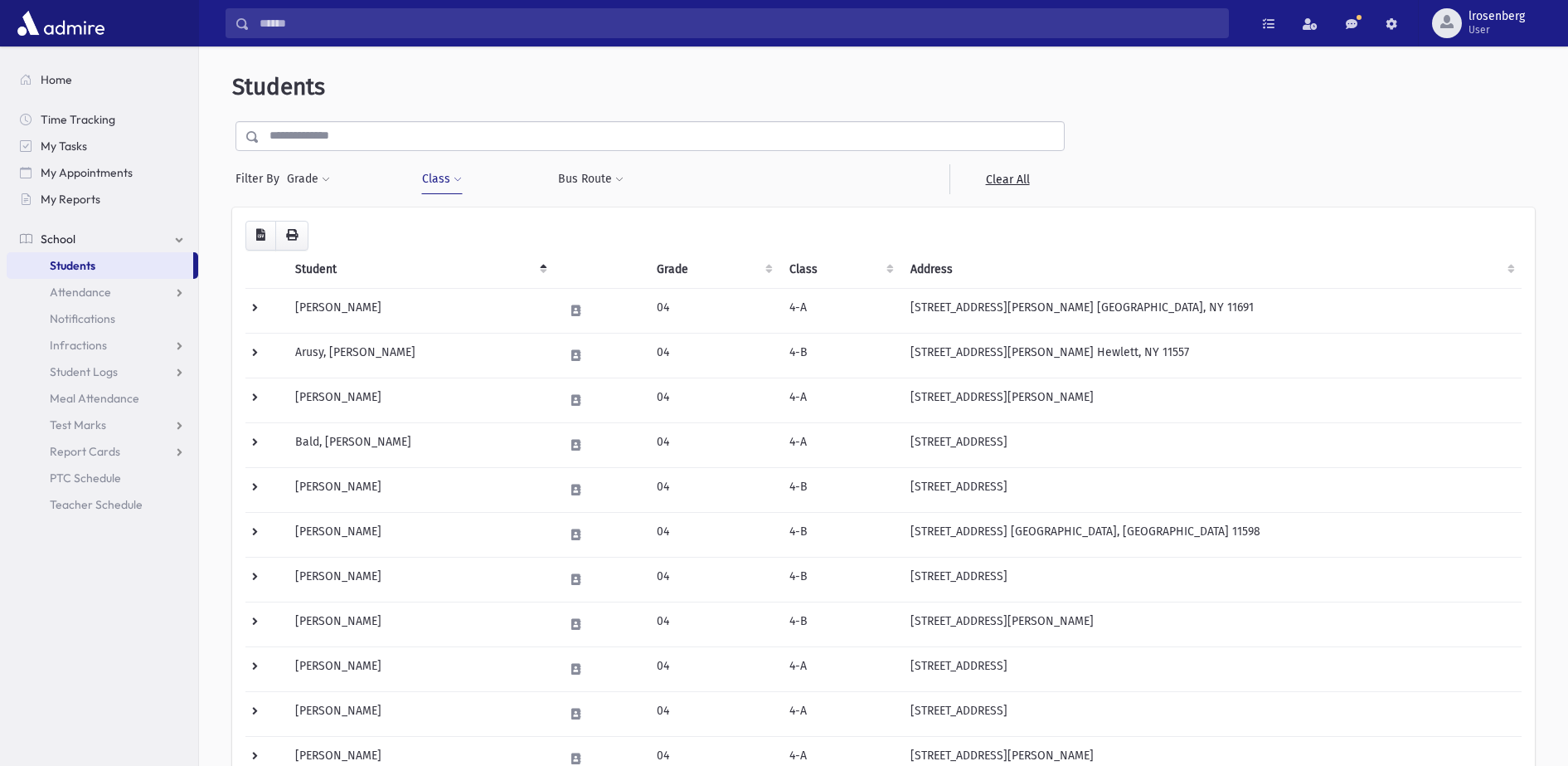
click at [799, 270] on th "Class" at bounding box center [840, 269] width 121 height 38
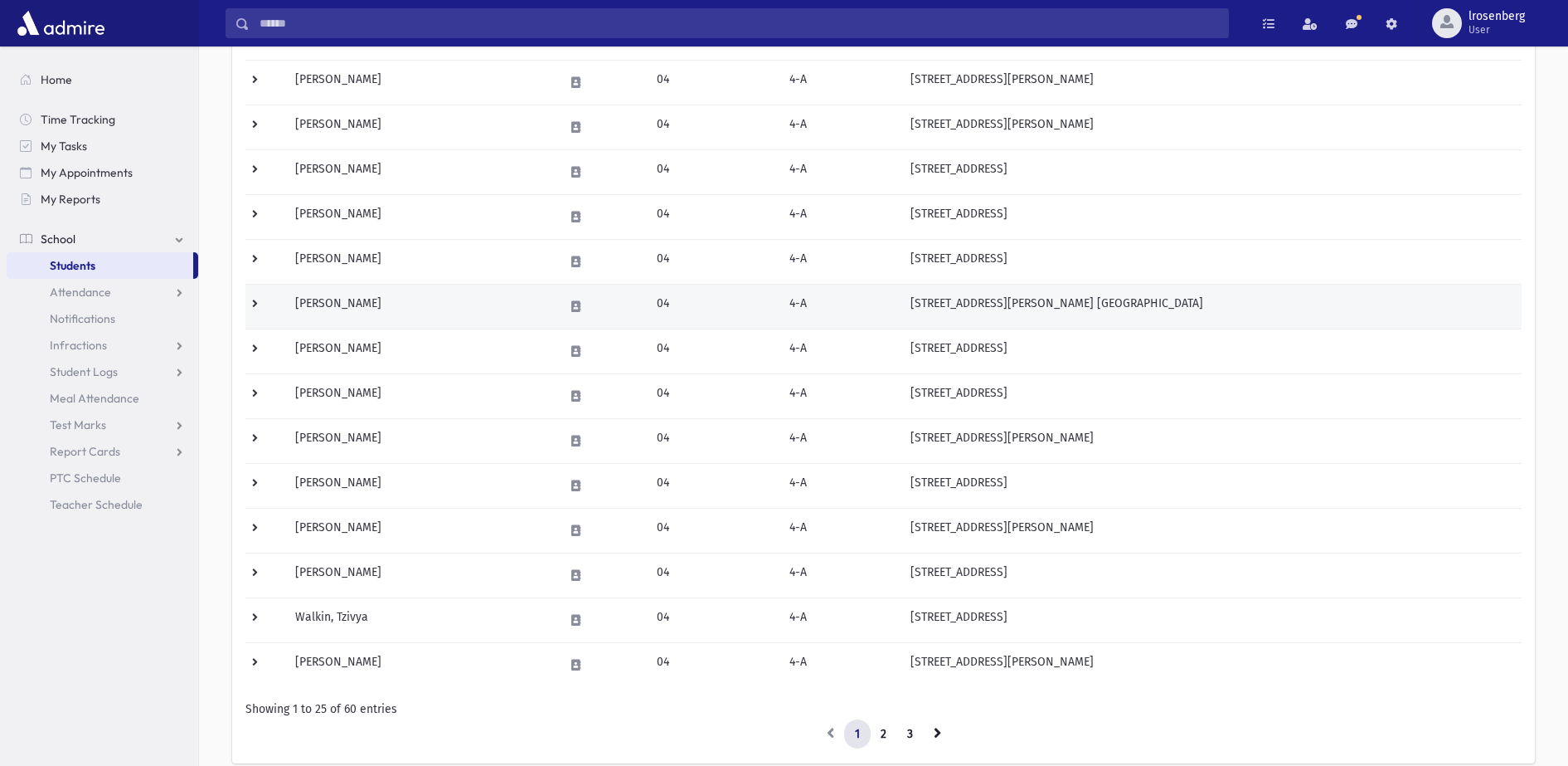
scroll to position [726, 0]
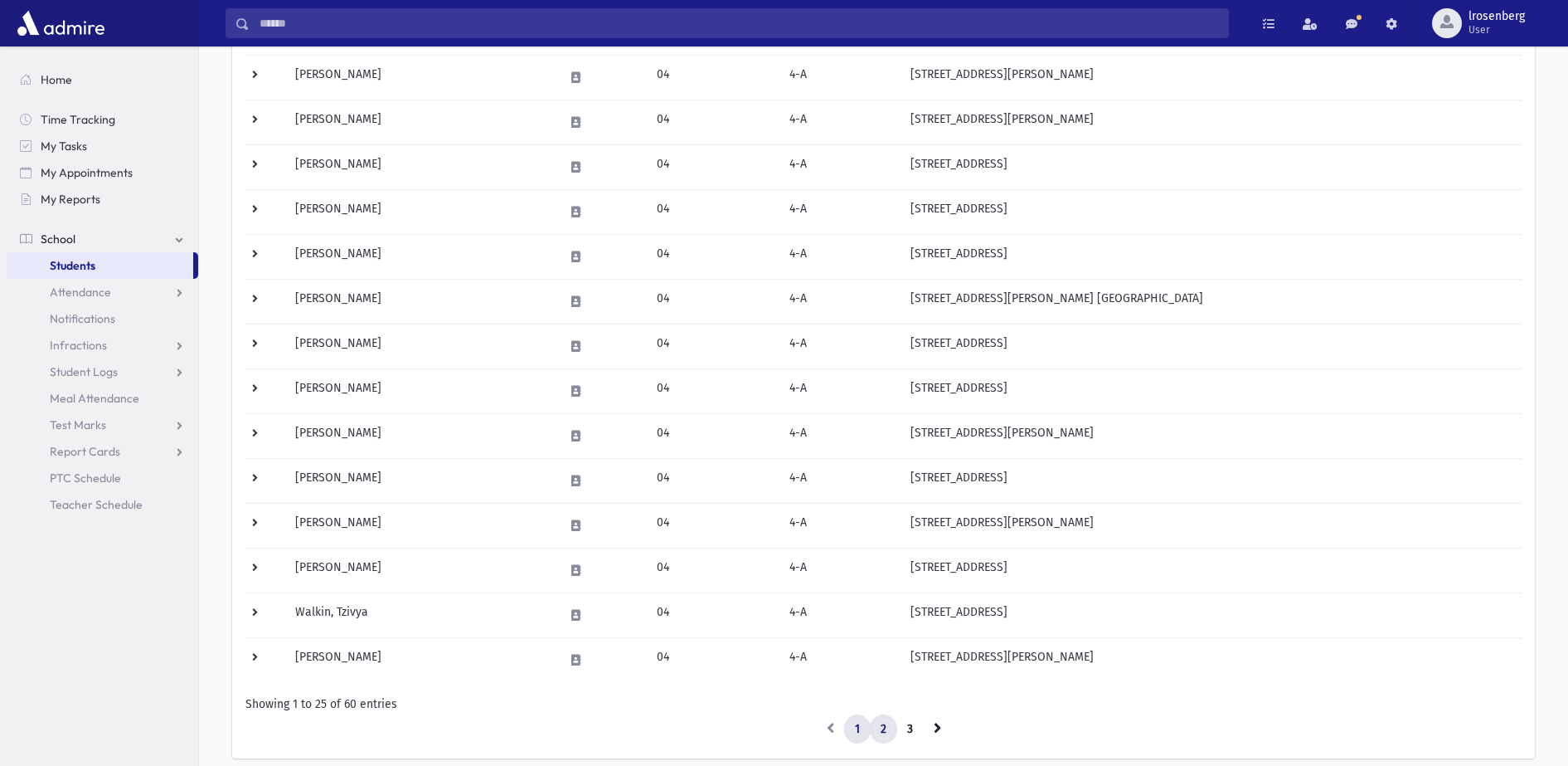
click at [890, 724] on link "2" at bounding box center [883, 729] width 27 height 30
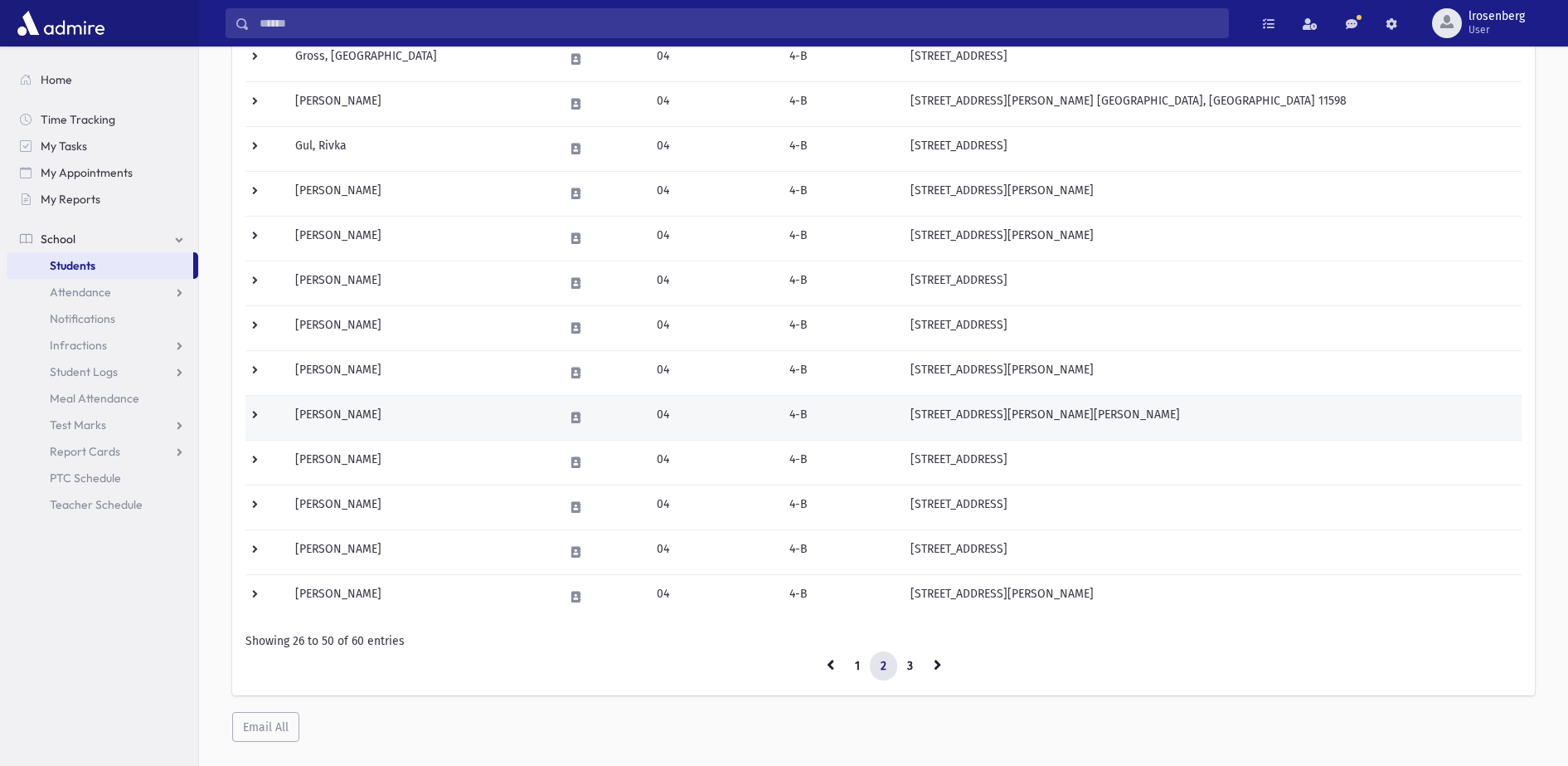
scroll to position [822, 0]
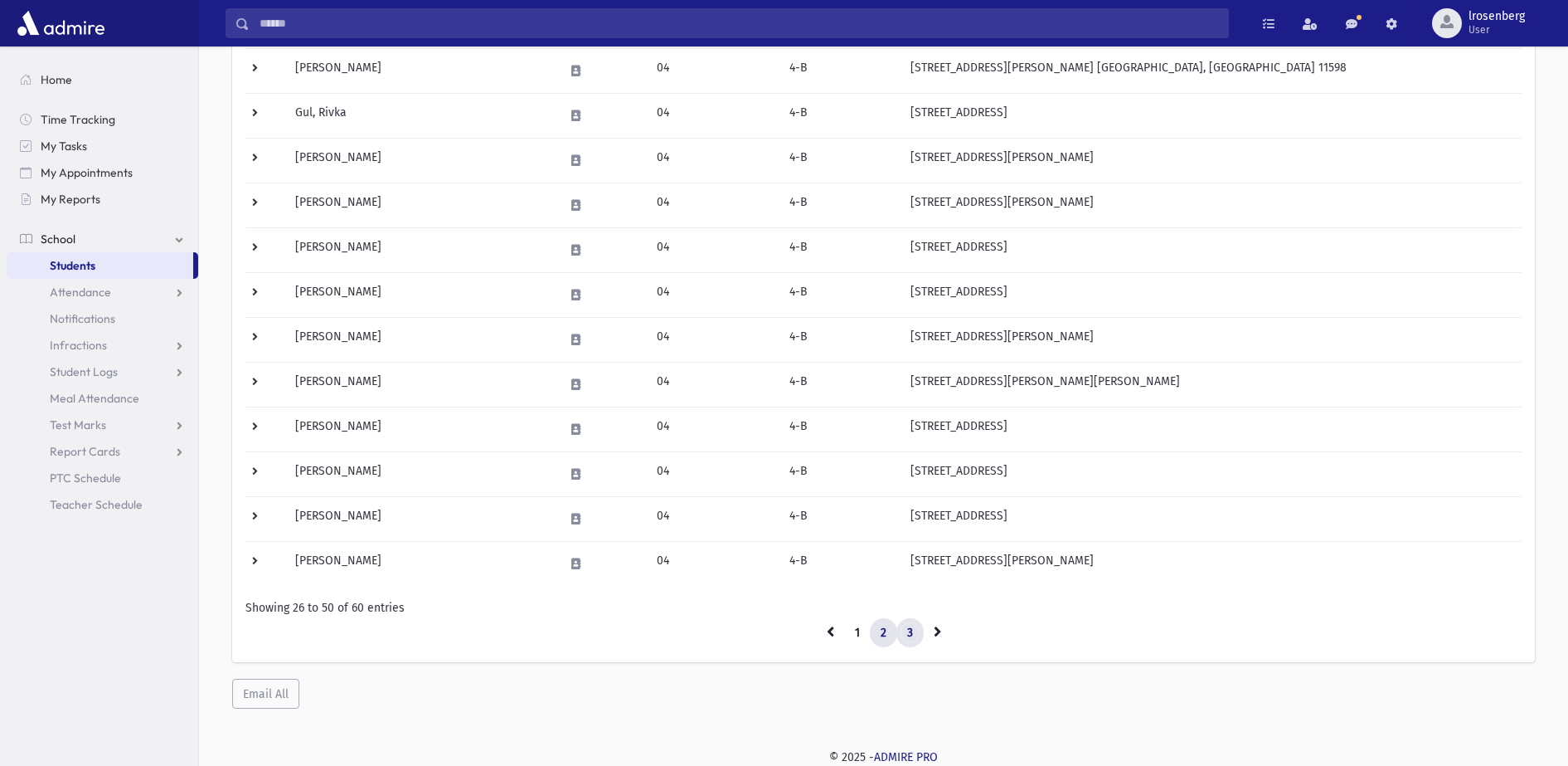
click at [910, 626] on link "3" at bounding box center [909, 633] width 27 height 30
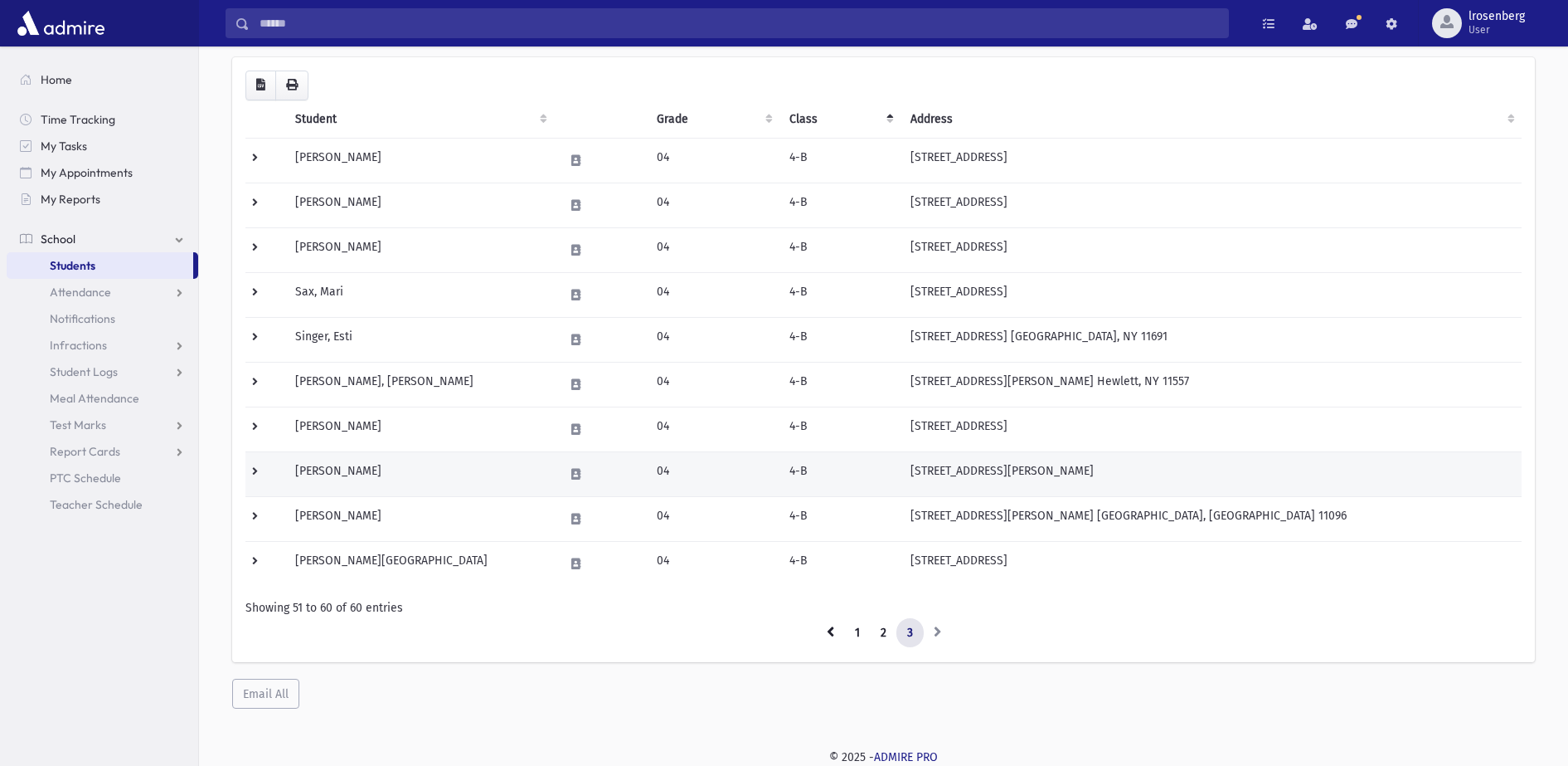
scroll to position [47, 0]
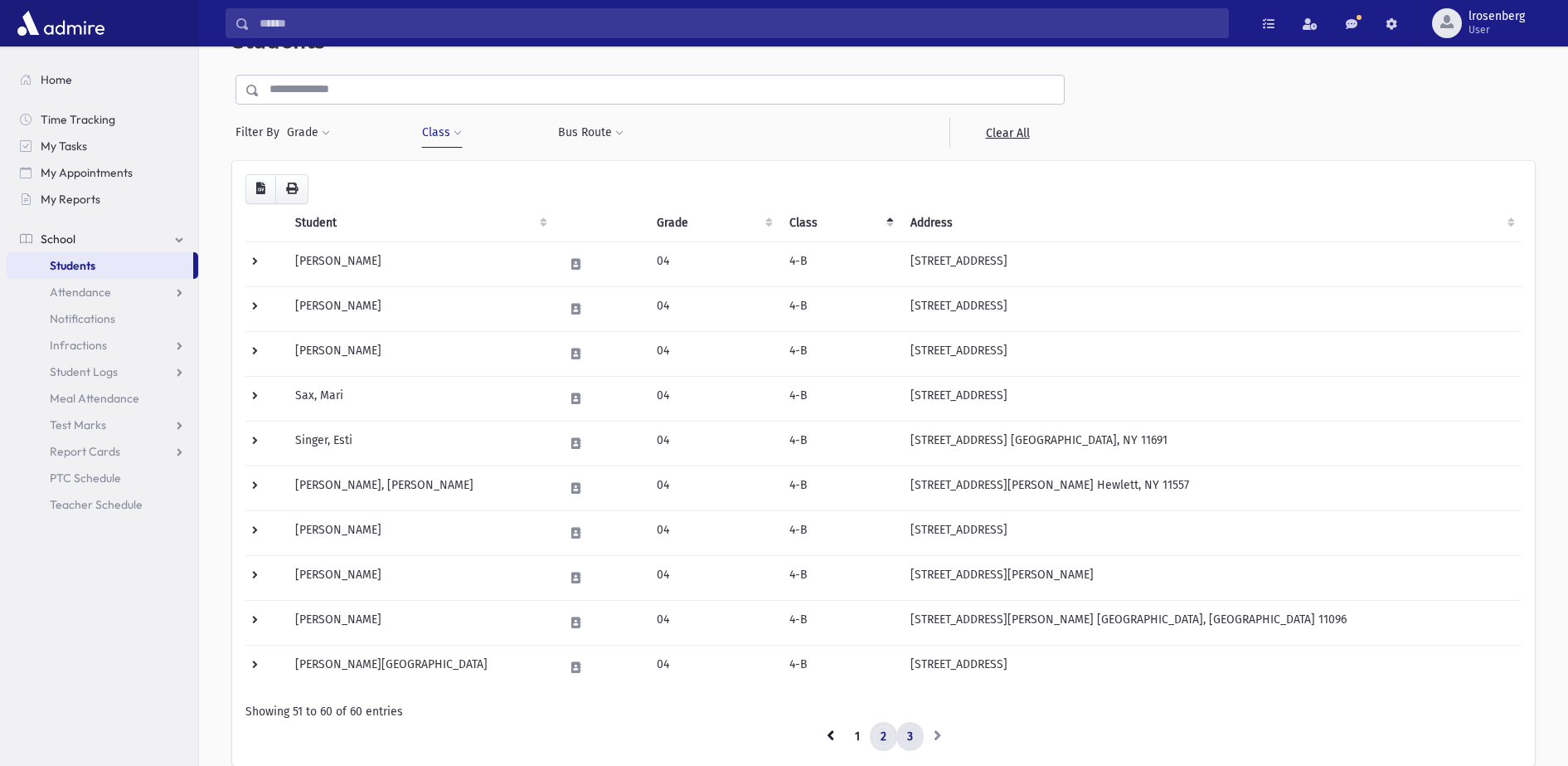
click at [880, 734] on link "2" at bounding box center [883, 737] width 27 height 30
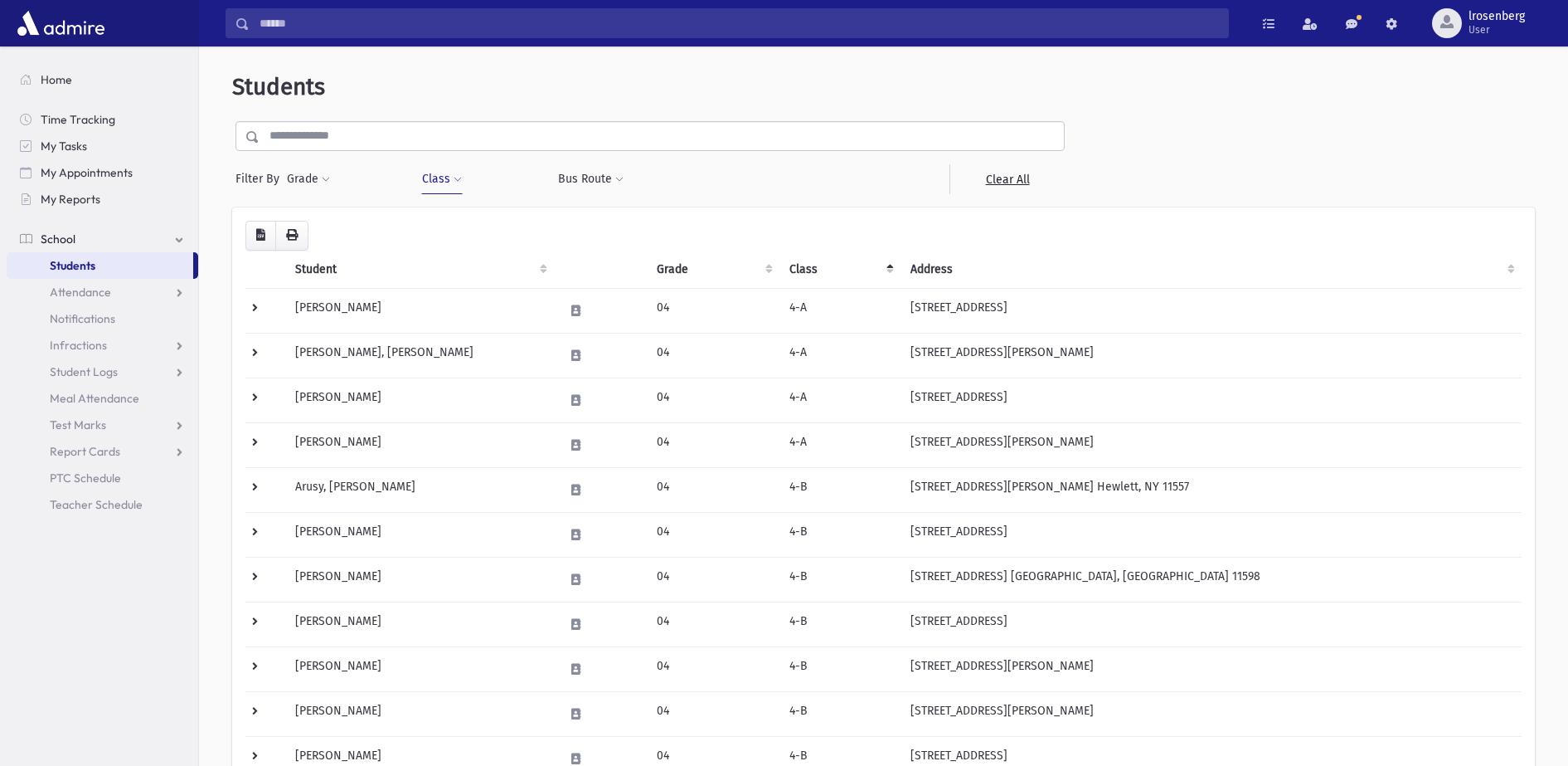
click at [454, 176] on span at bounding box center [457, 180] width 8 height 10
click at [515, 225] on span "×" at bounding box center [515, 224] width 13 height 13
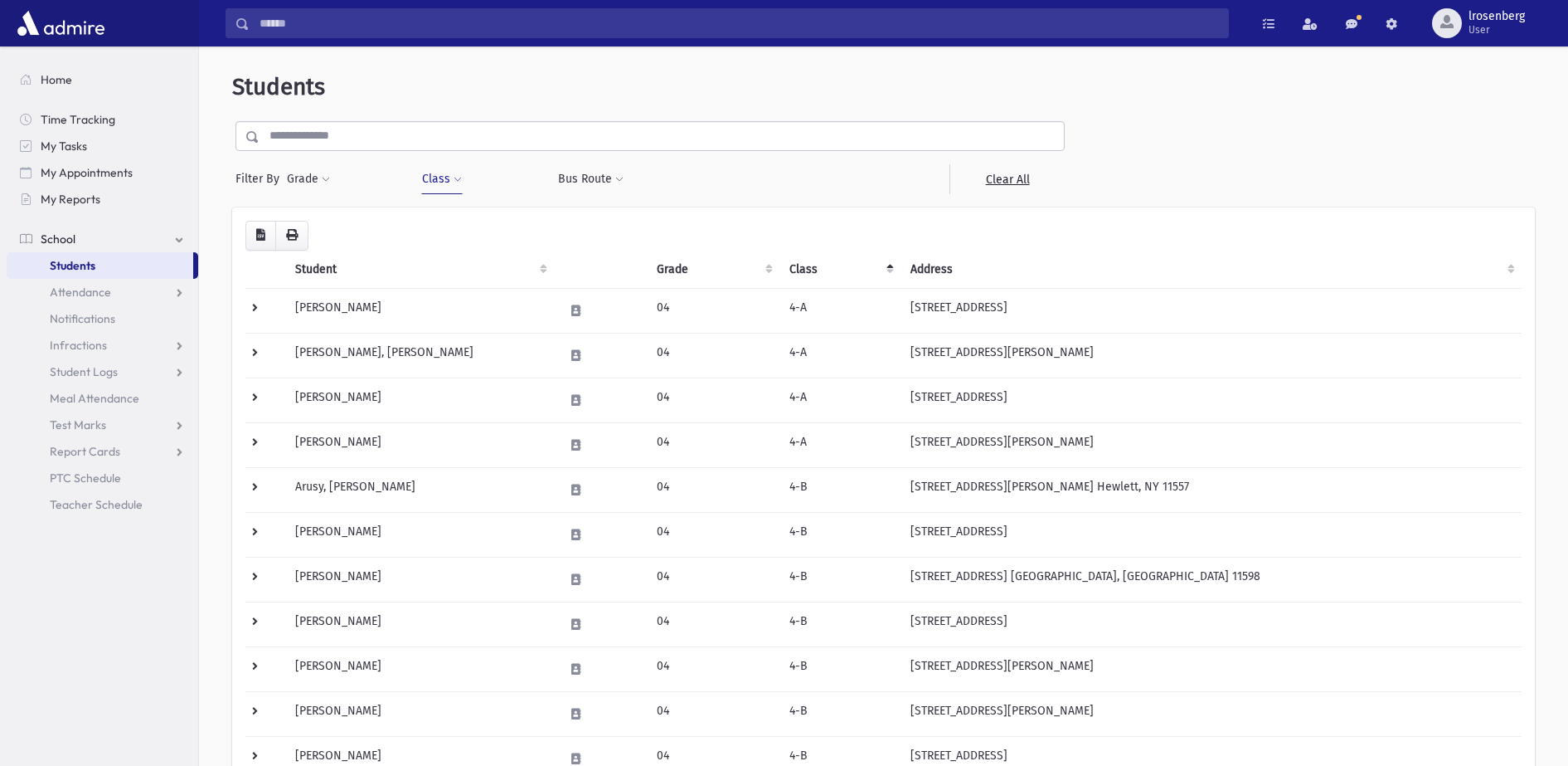
click at [456, 178] on span at bounding box center [457, 180] width 8 height 10
click at [536, 221] on input "search" at bounding box center [537, 224] width 9 height 18
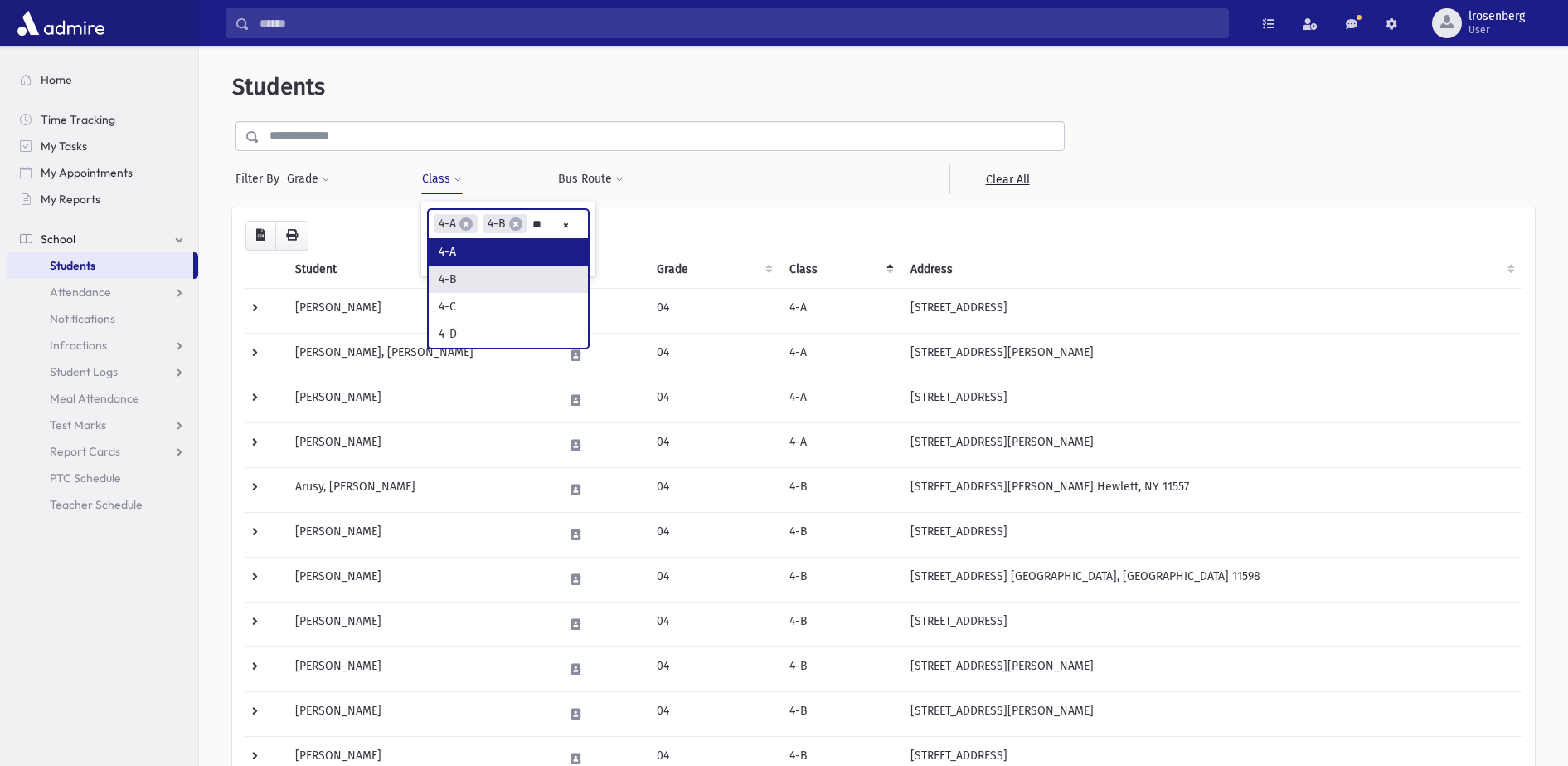
scroll to position [0, 0]
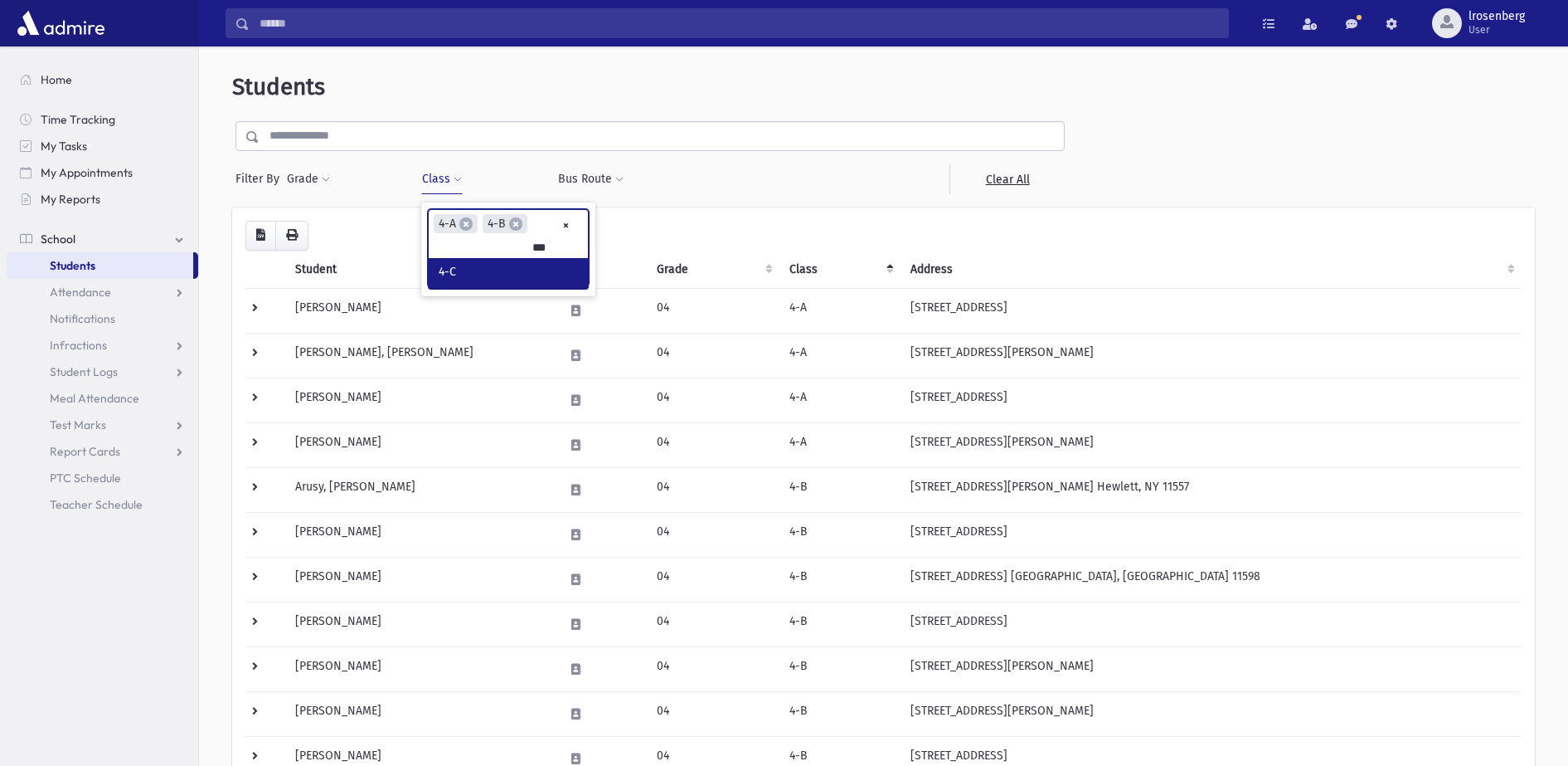
type input "***"
click at [814, 269] on th "Class" at bounding box center [840, 269] width 121 height 38
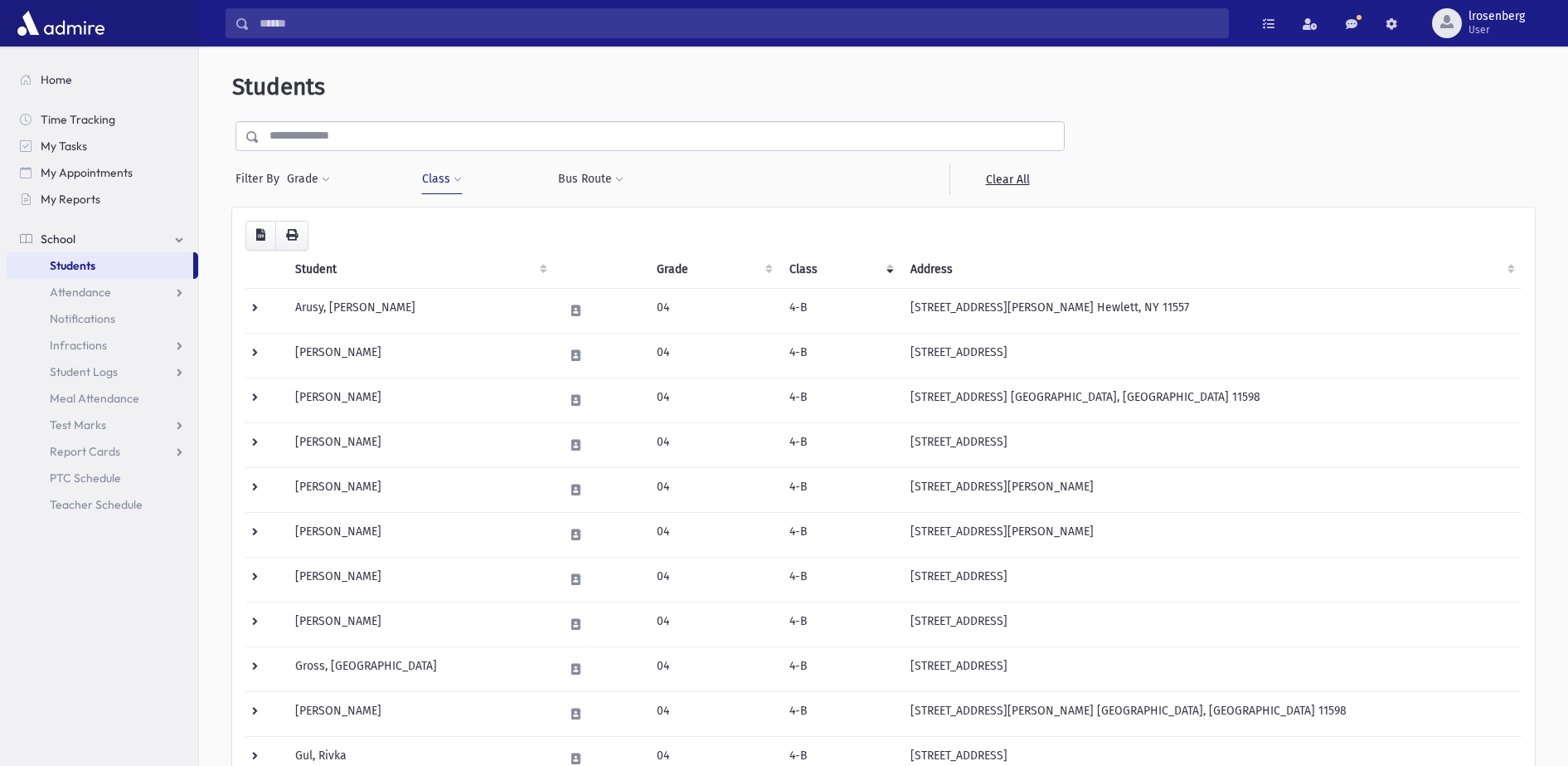
click at [444, 183] on button "Class" at bounding box center [441, 179] width 41 height 30
click at [538, 221] on input "search" at bounding box center [537, 224] width 9 height 18
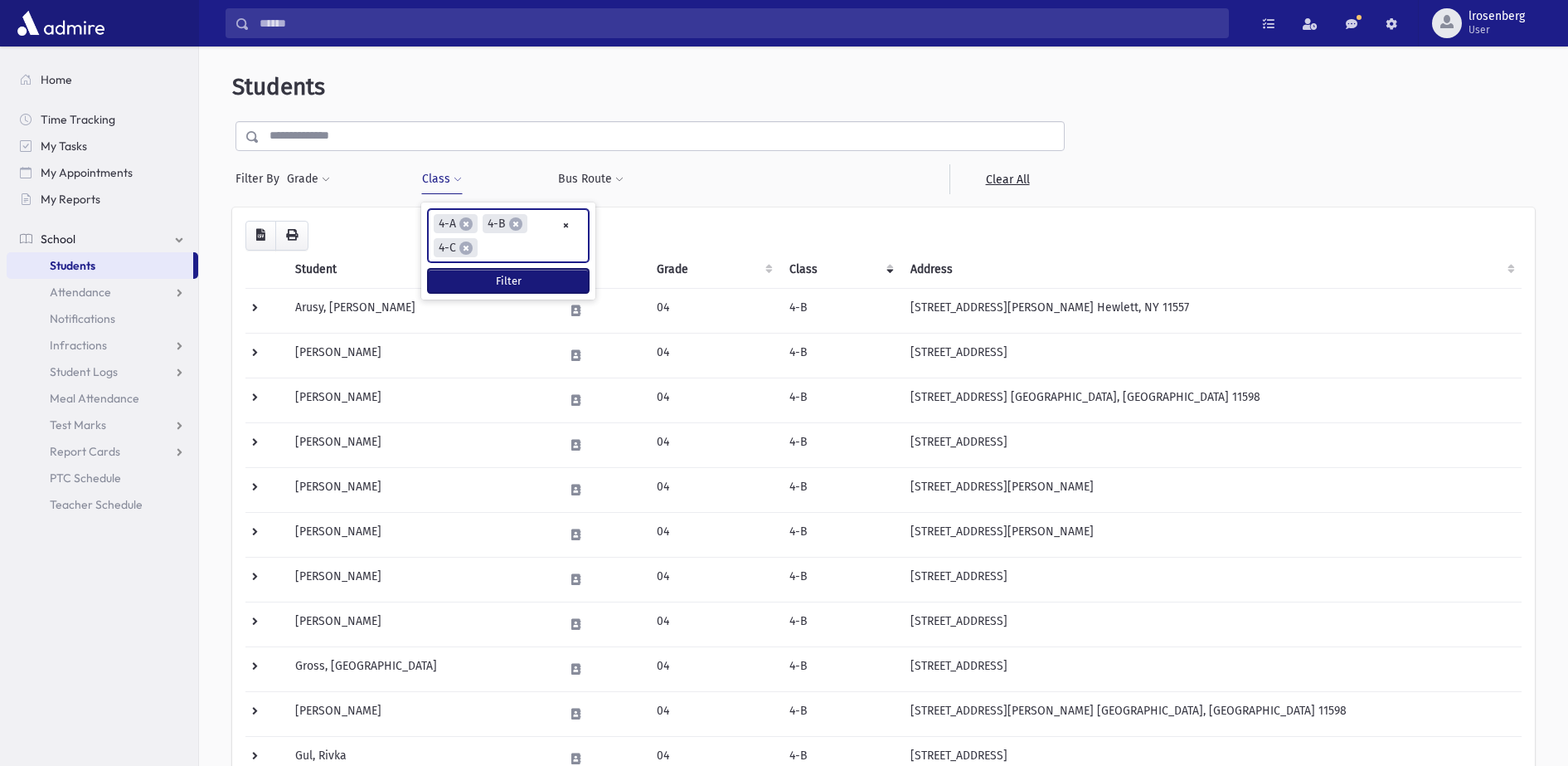
click at [486, 278] on button "Filter" at bounding box center [508, 281] width 161 height 24
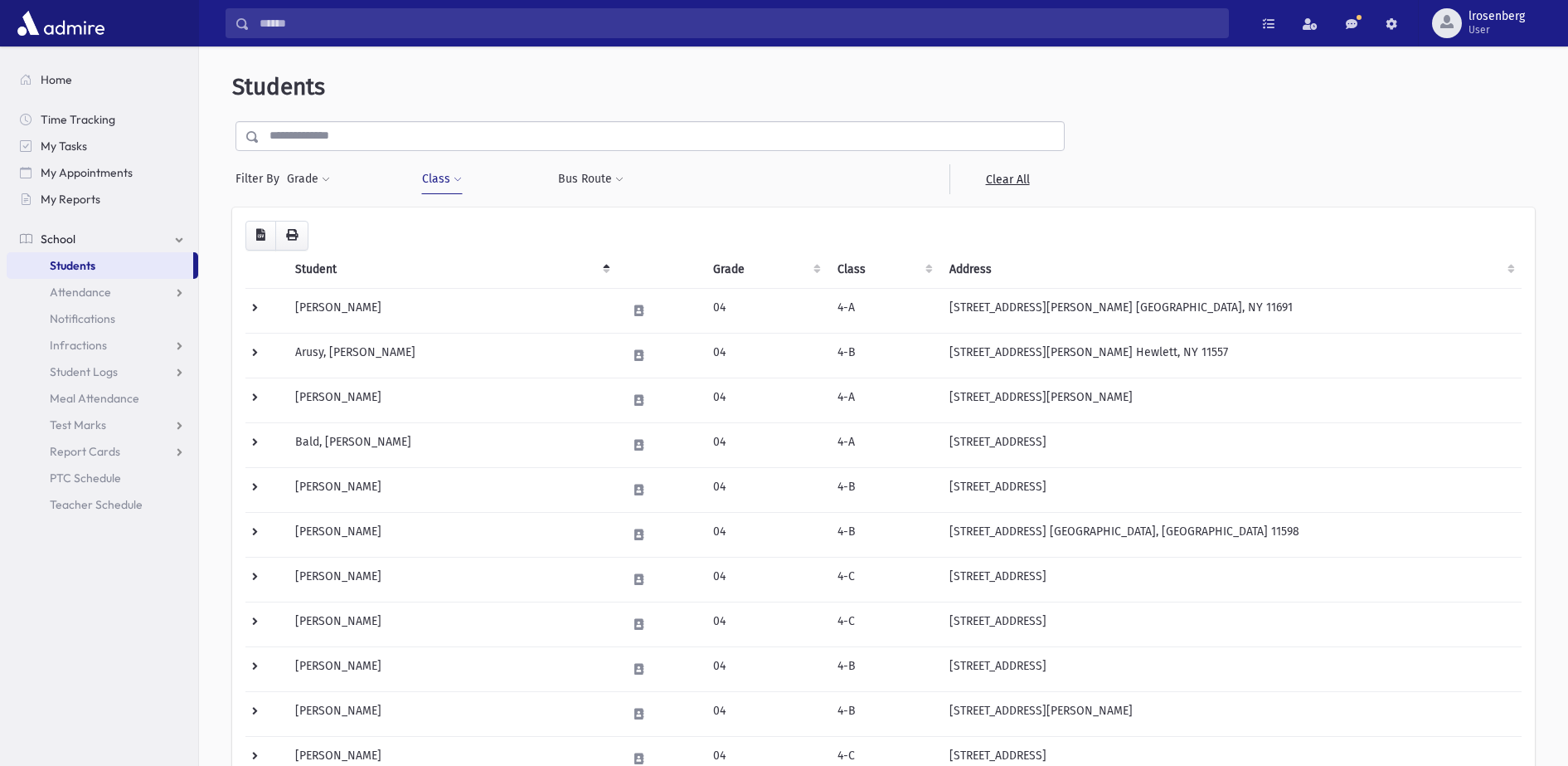
click at [900, 263] on th "Class" at bounding box center [884, 269] width 112 height 38
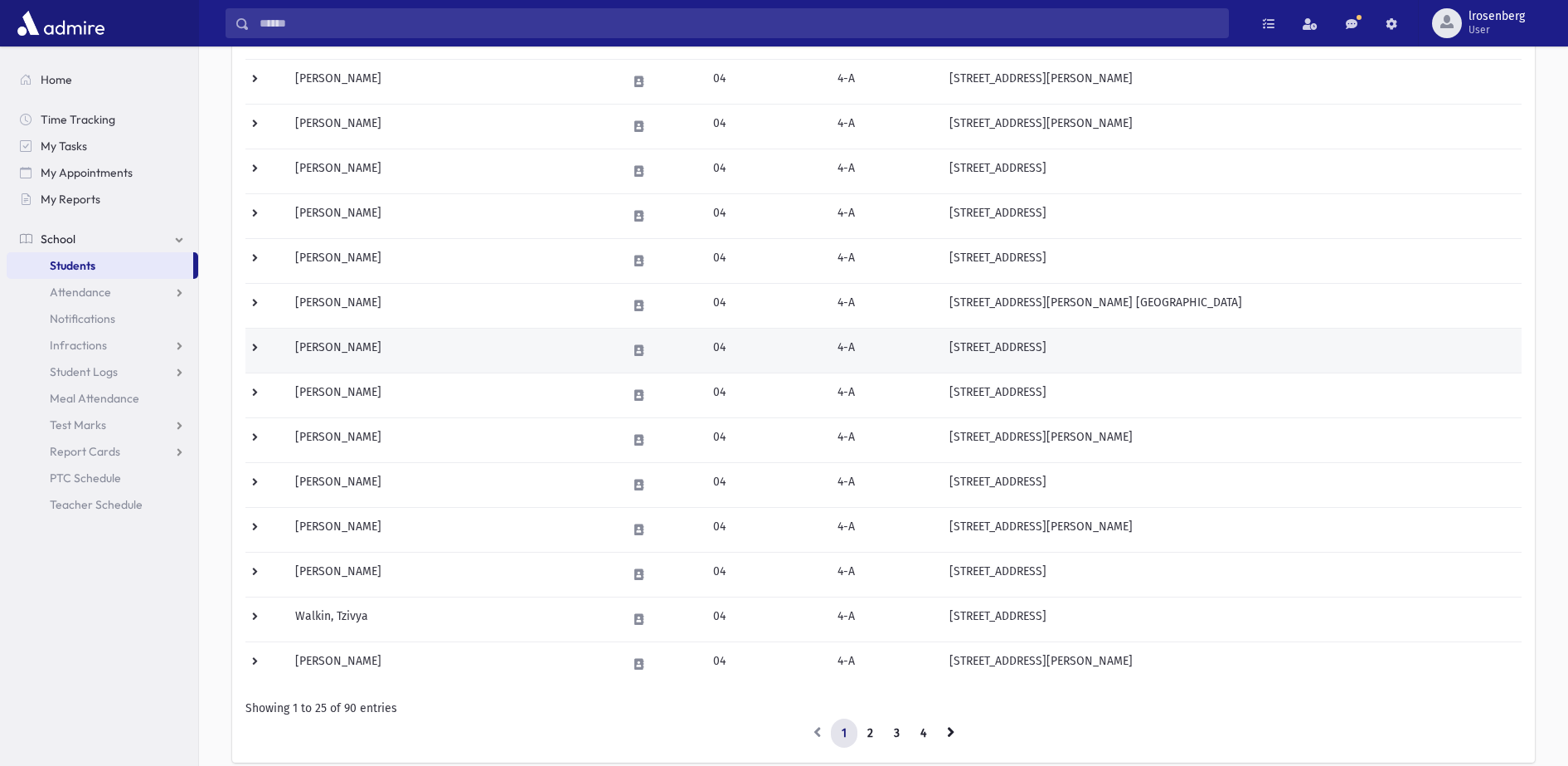
scroll to position [822, 0]
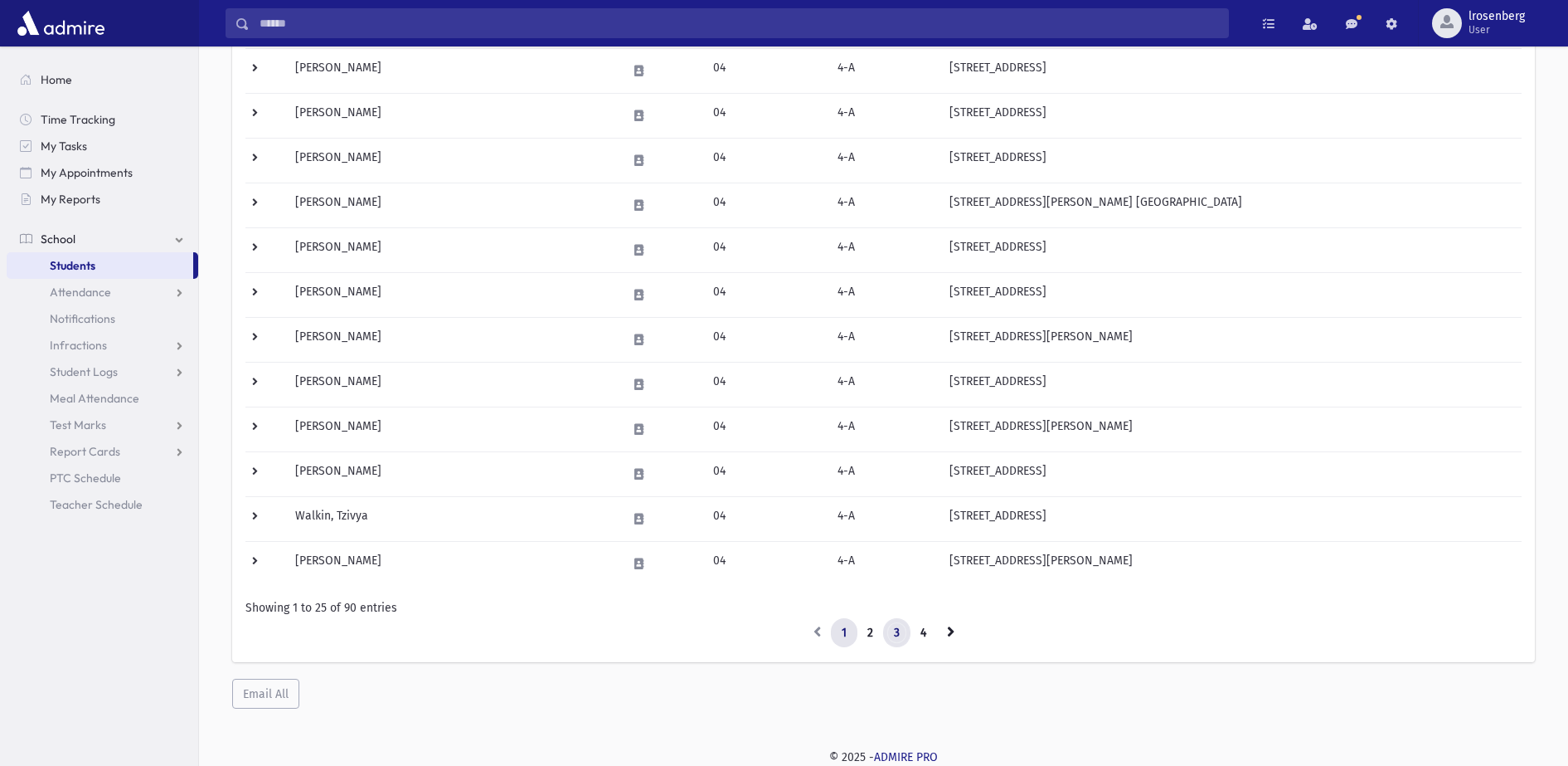
click at [889, 631] on link "3" at bounding box center [896, 633] width 27 height 30
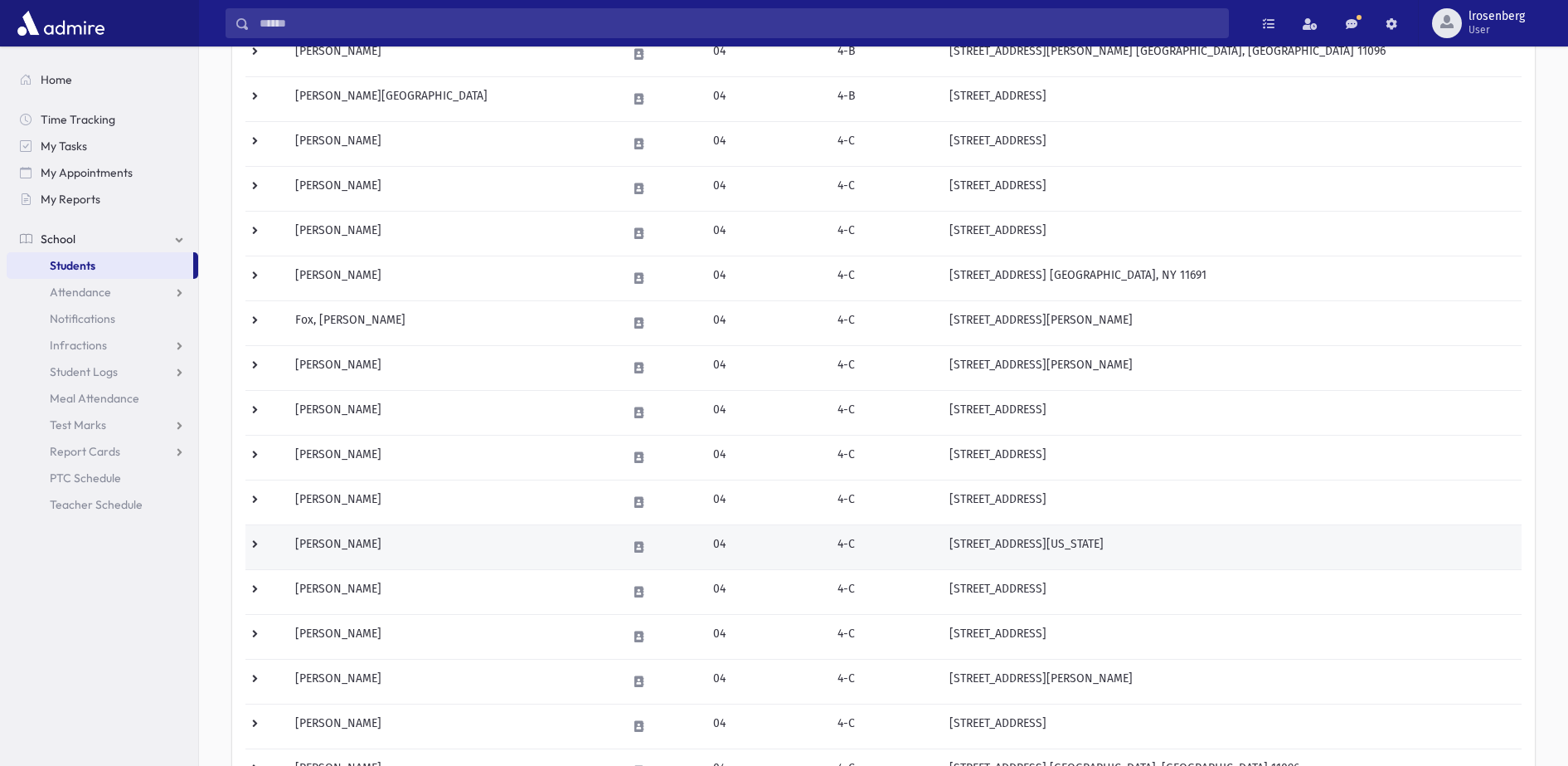
scroll to position [718, 0]
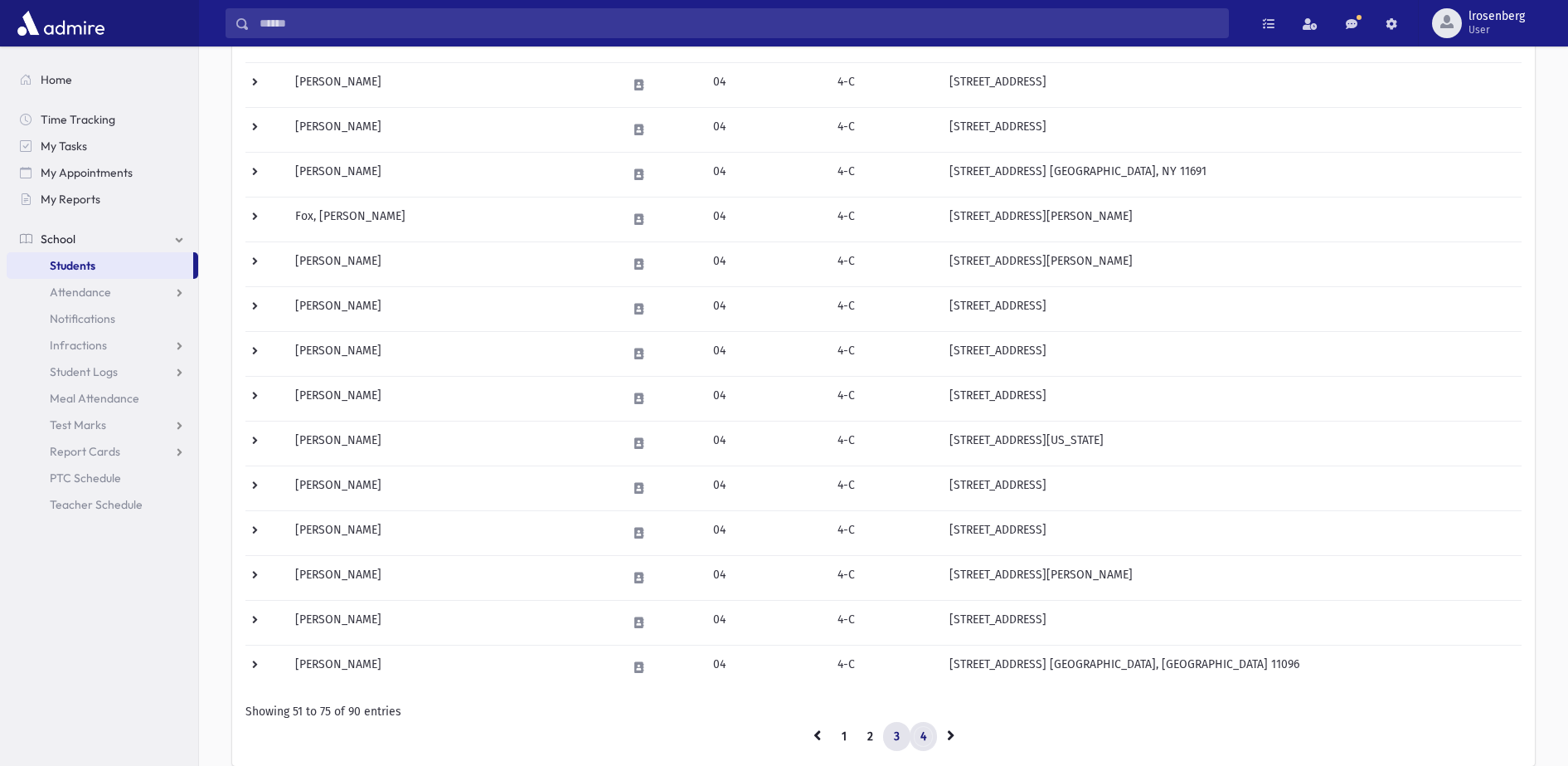
click at [919, 737] on link "4" at bounding box center [922, 737] width 27 height 30
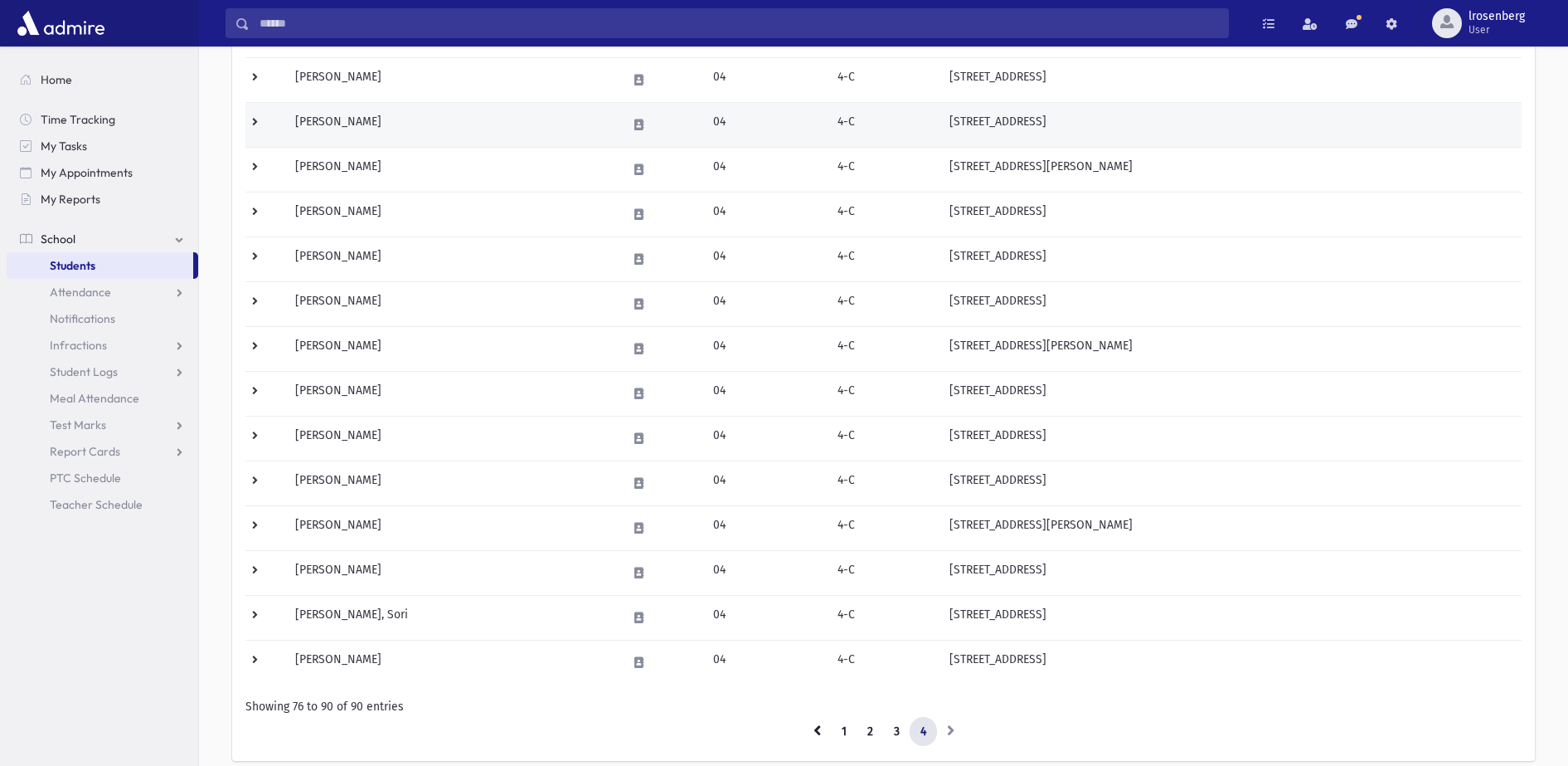
scroll to position [374, 0]
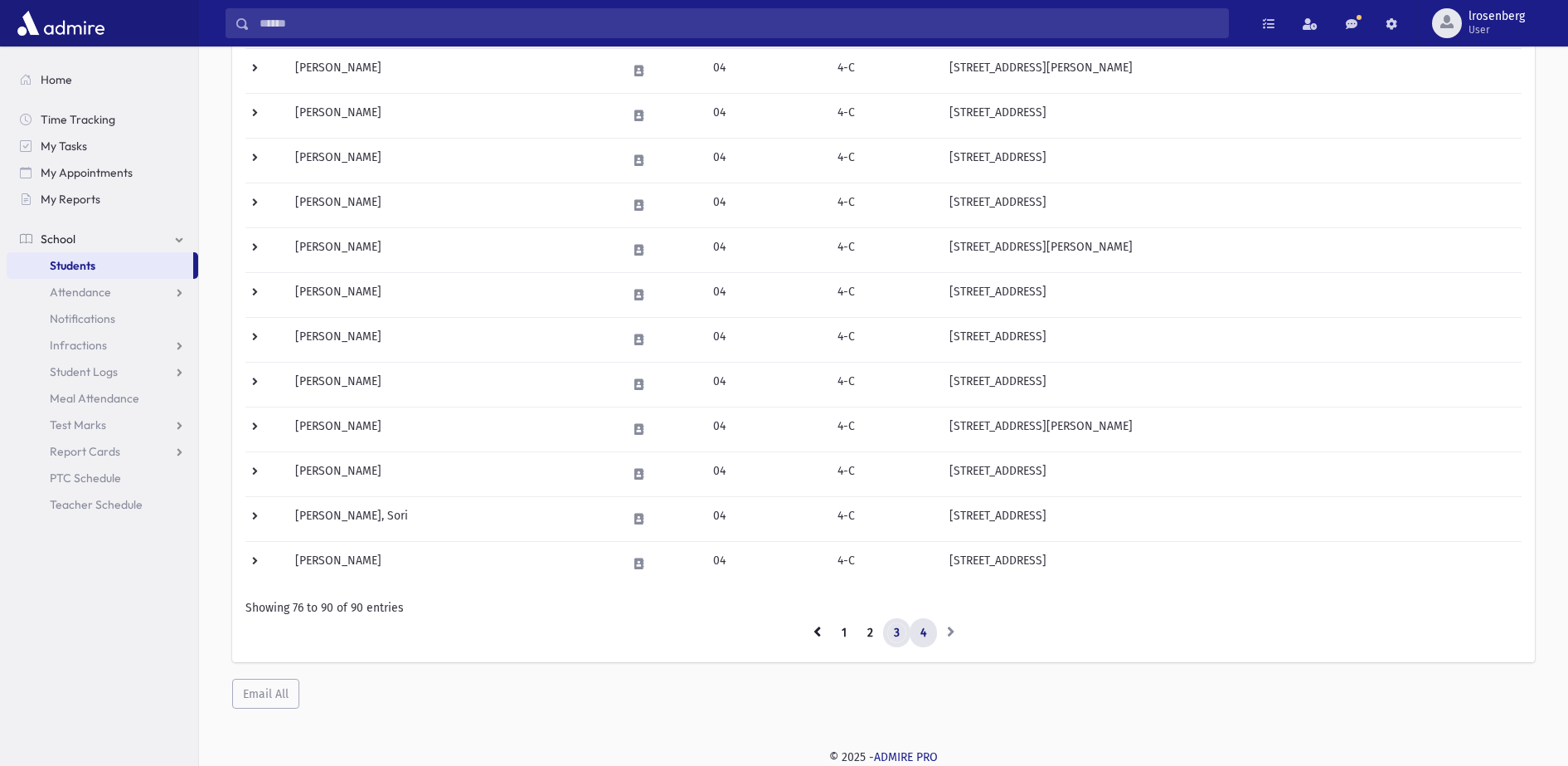
click at [887, 633] on link "3" at bounding box center [896, 633] width 27 height 30
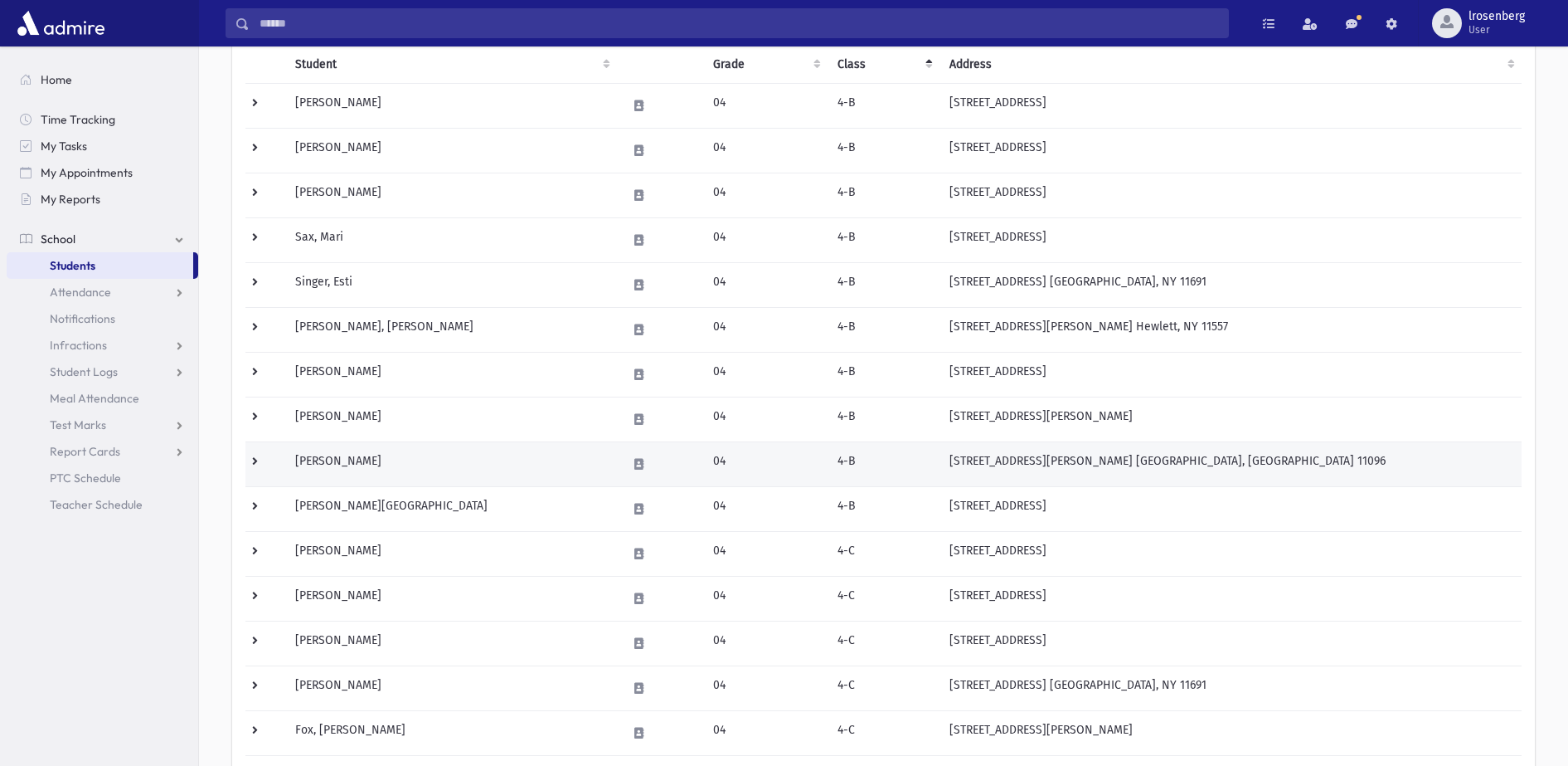
scroll to position [207, 0]
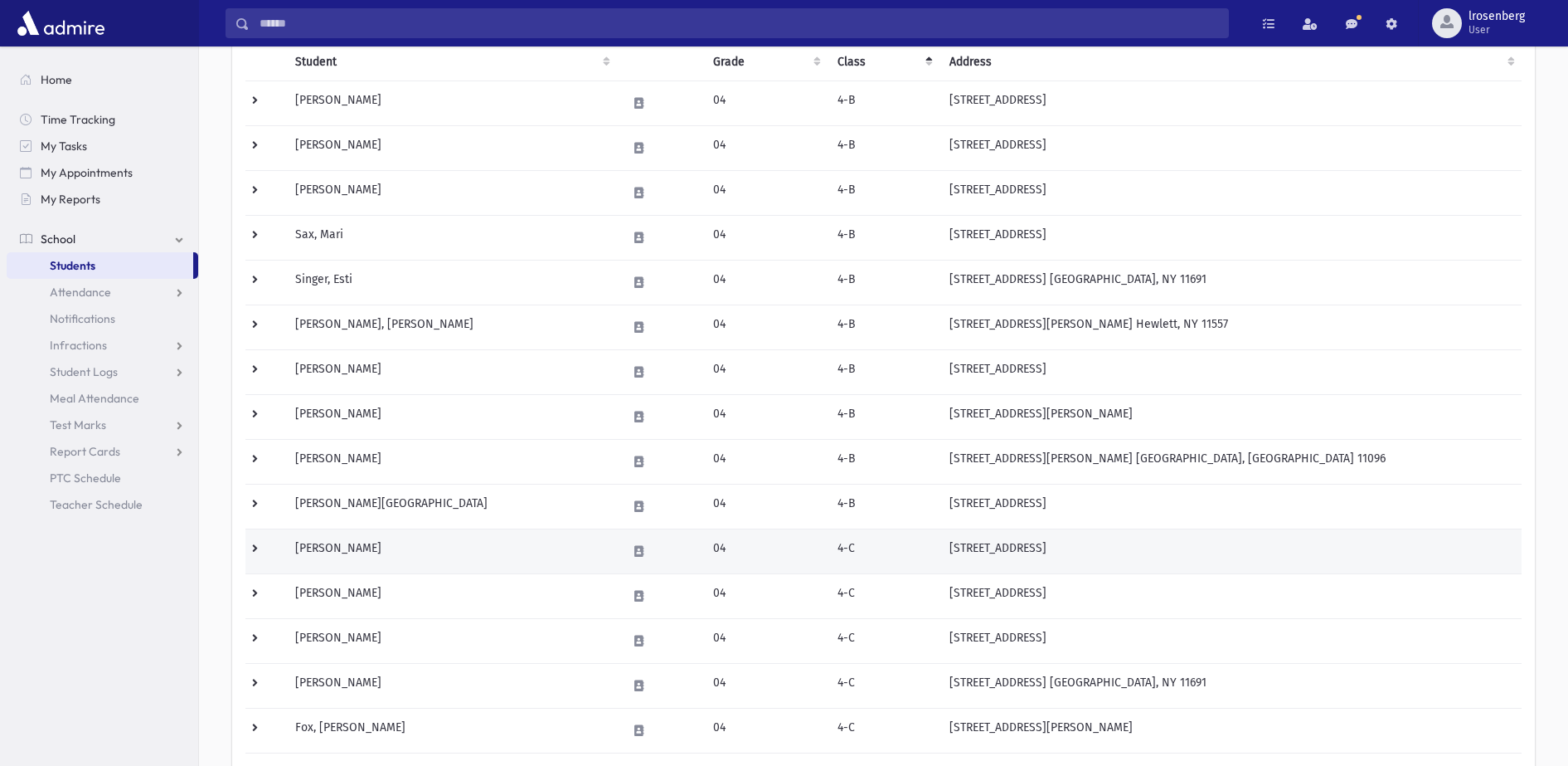
click at [252, 547] on td at bounding box center [265, 551] width 39 height 45
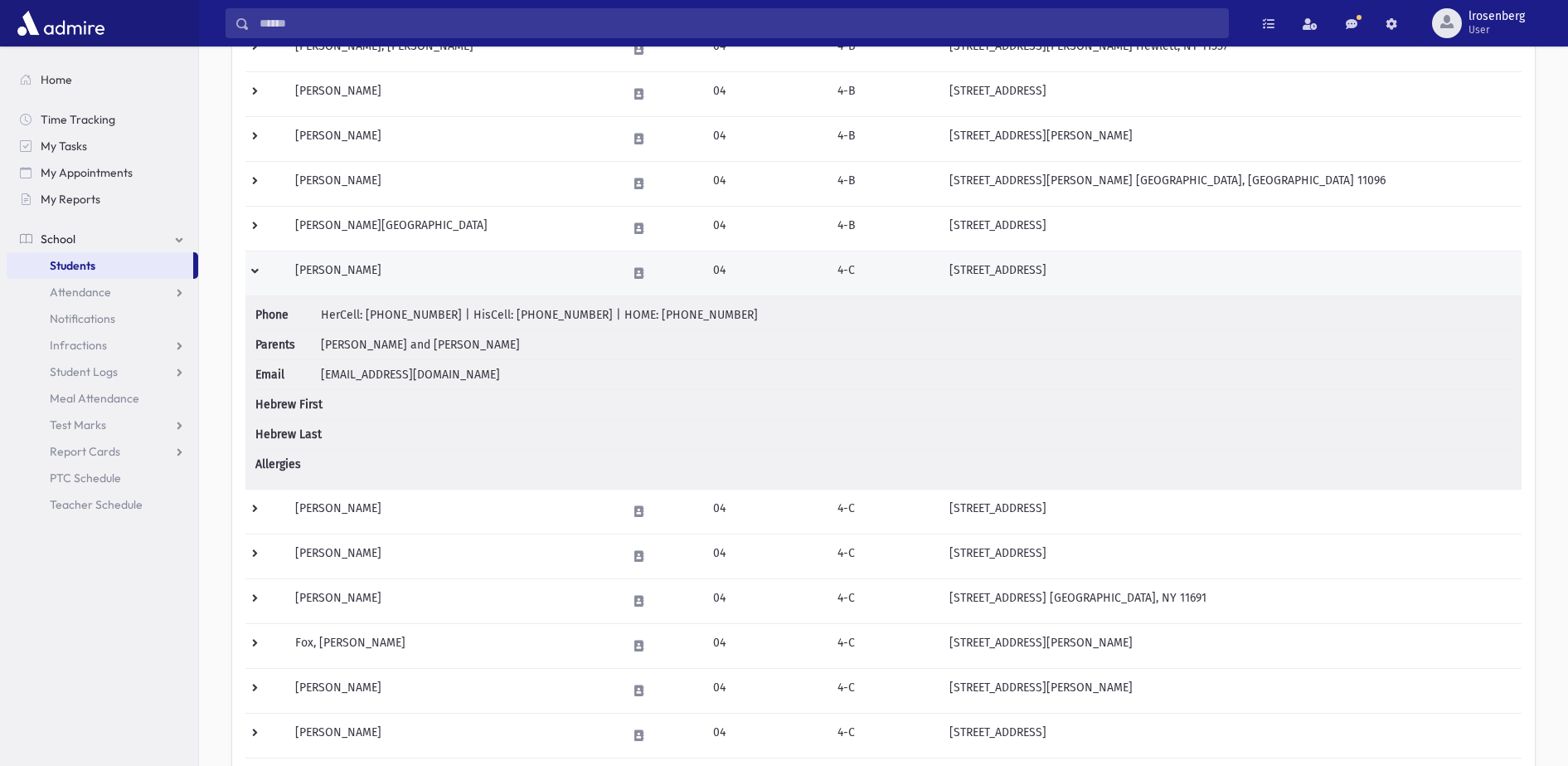
scroll to position [414, 0]
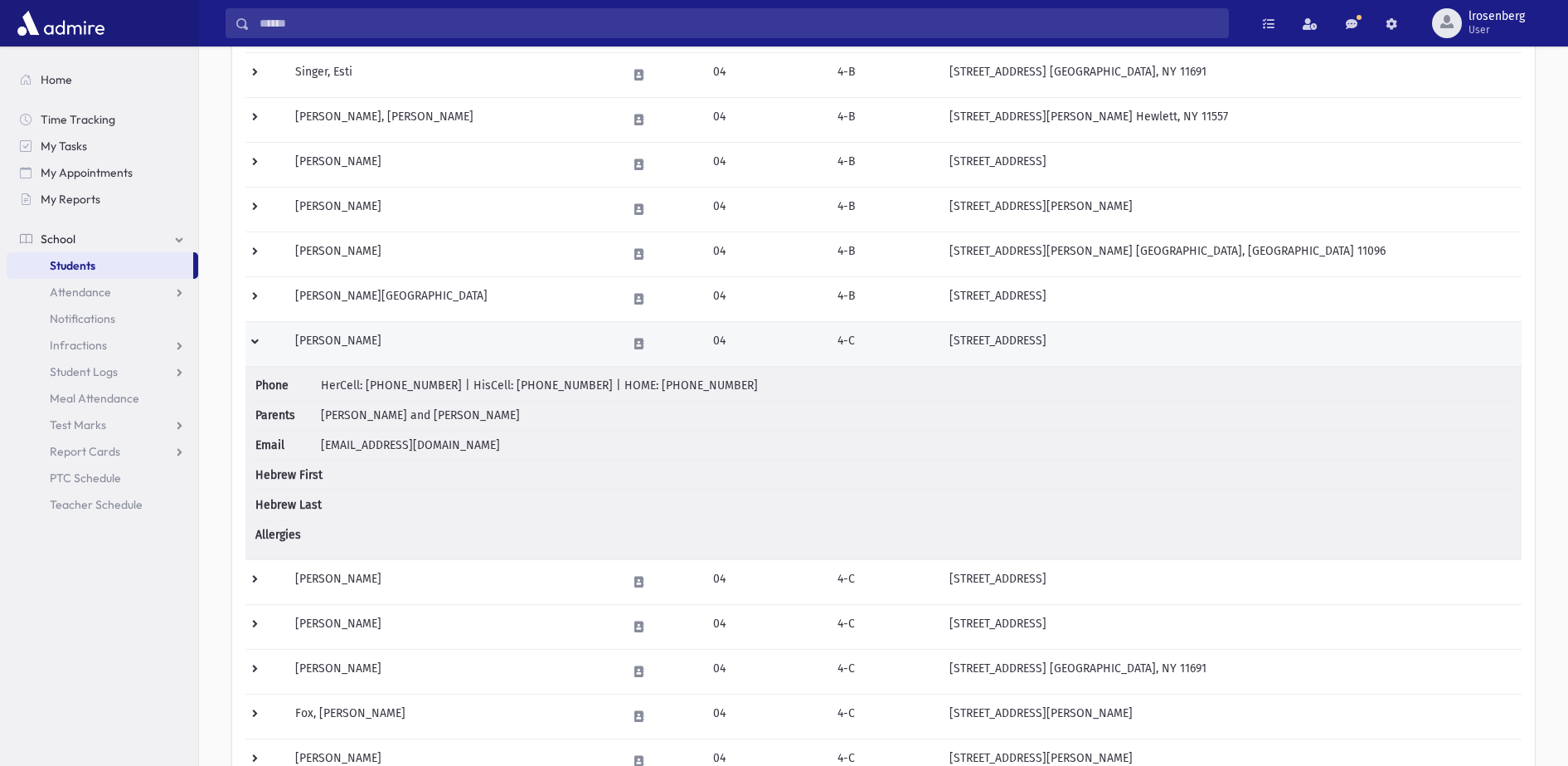
click at [256, 343] on td at bounding box center [265, 343] width 39 height 45
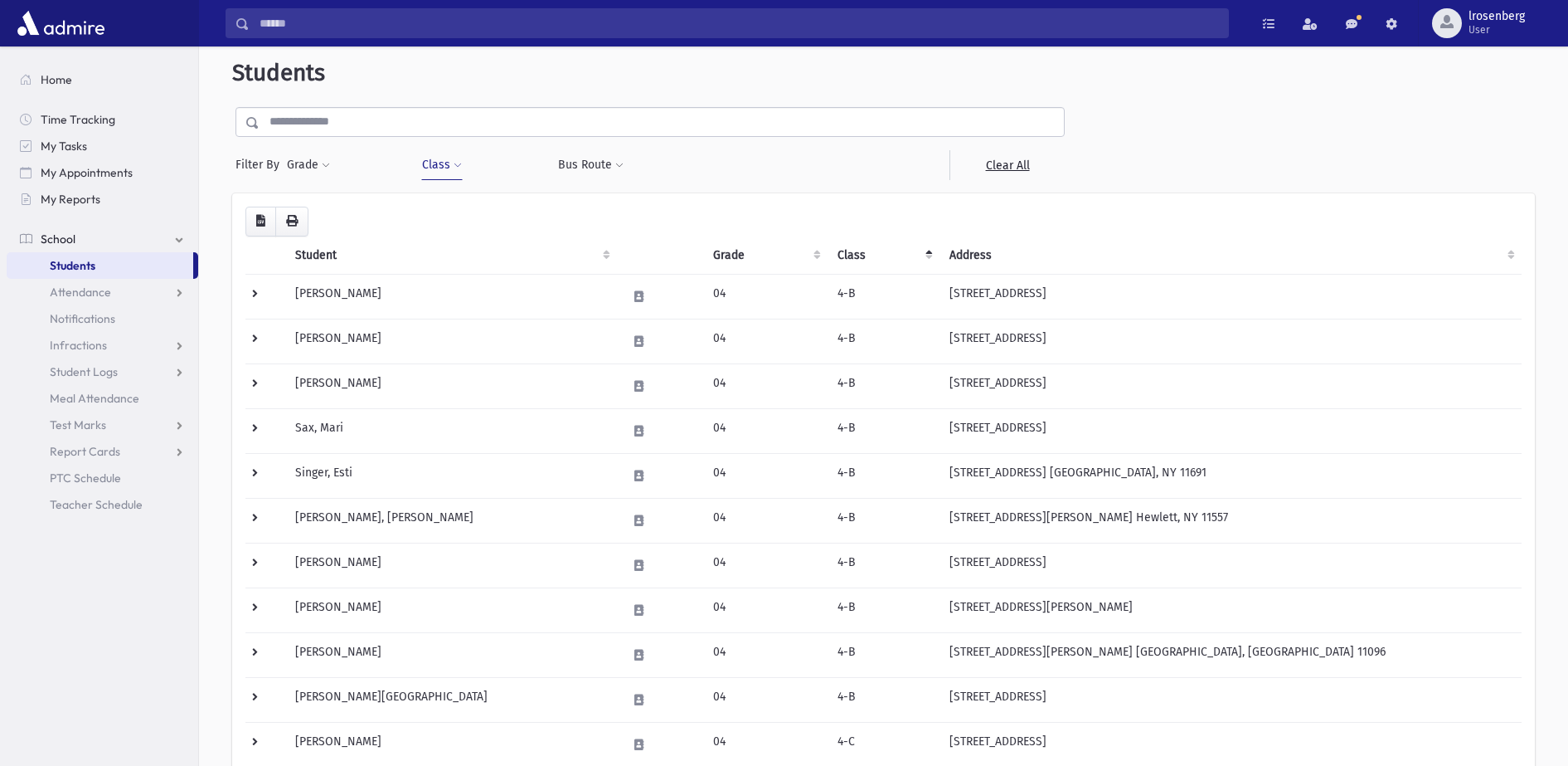
scroll to position [0, 0]
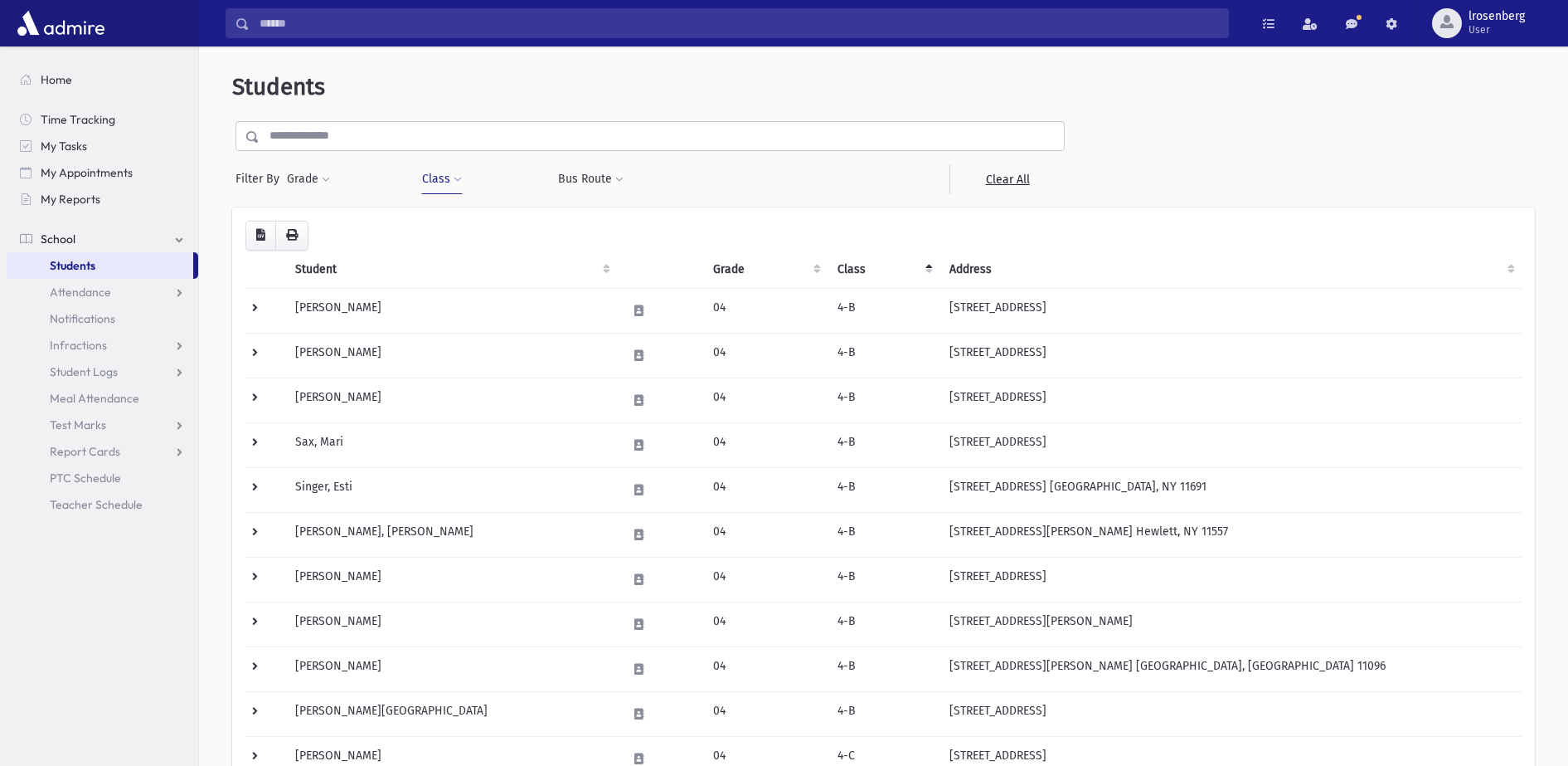
click at [449, 184] on button "Class" at bounding box center [441, 179] width 41 height 30
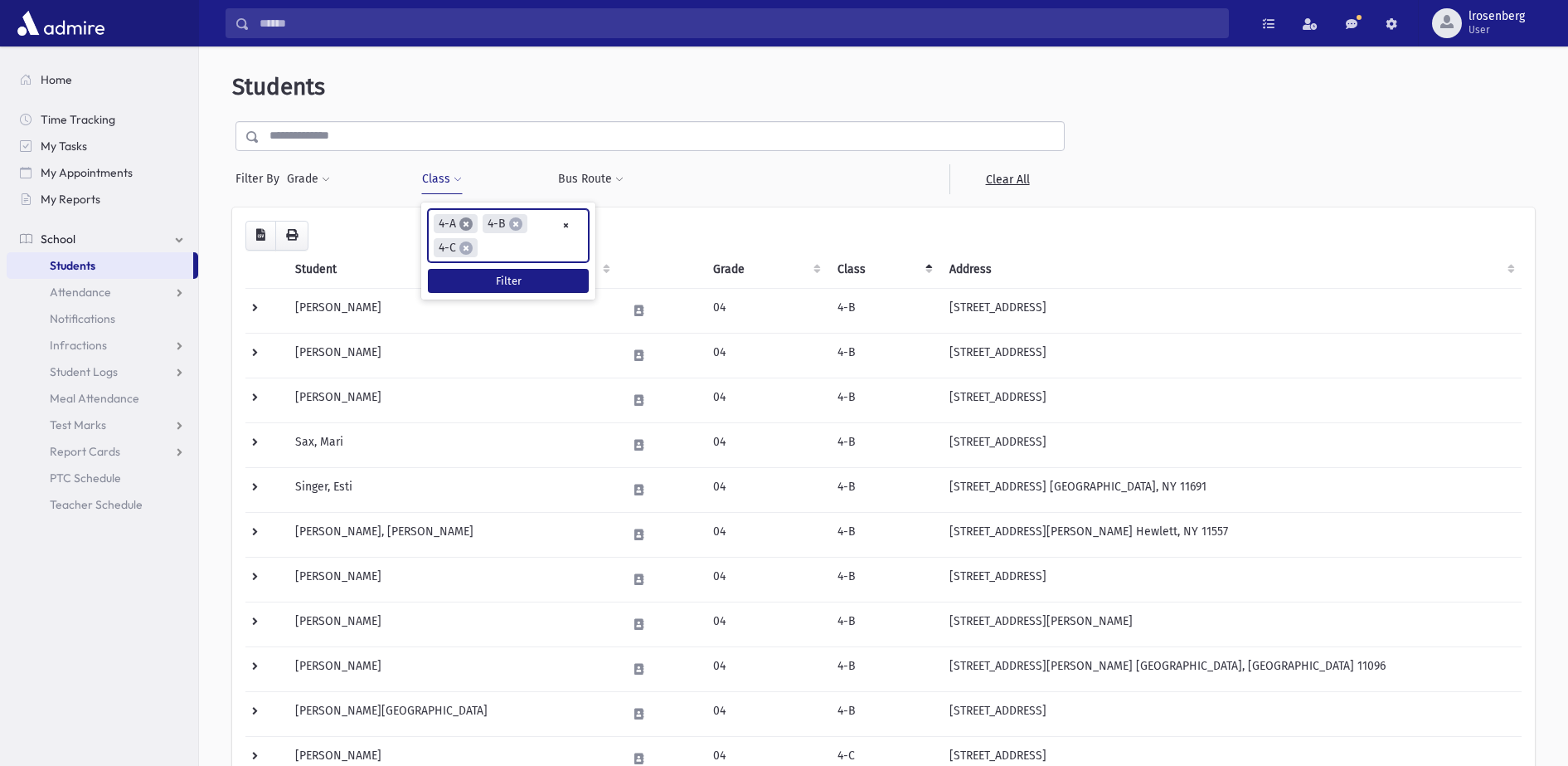
click at [464, 225] on span "×" at bounding box center [466, 224] width 13 height 13
select select "**"
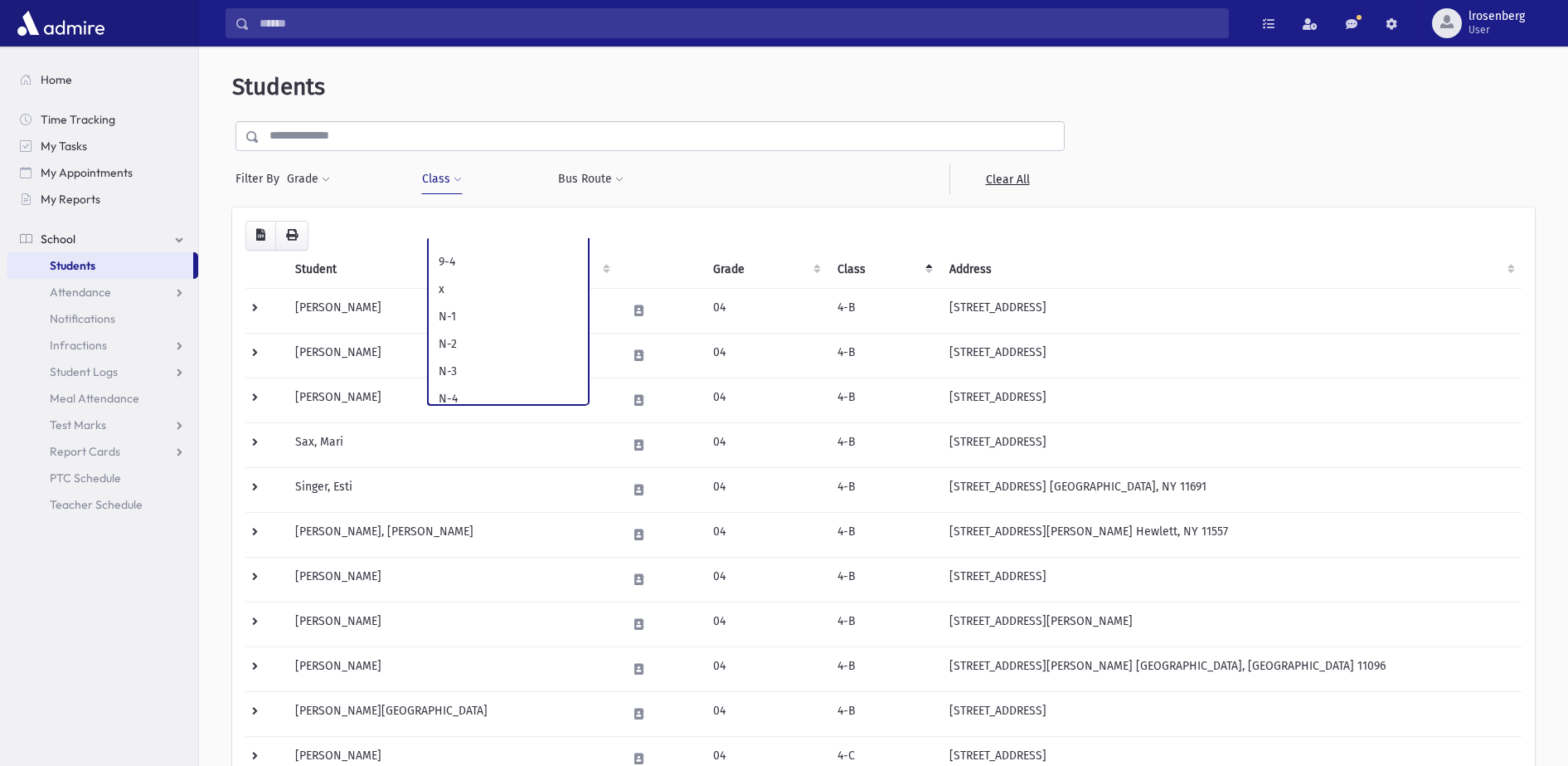
scroll to position [940, 0]
click at [447, 179] on button "Class" at bounding box center [441, 179] width 41 height 30
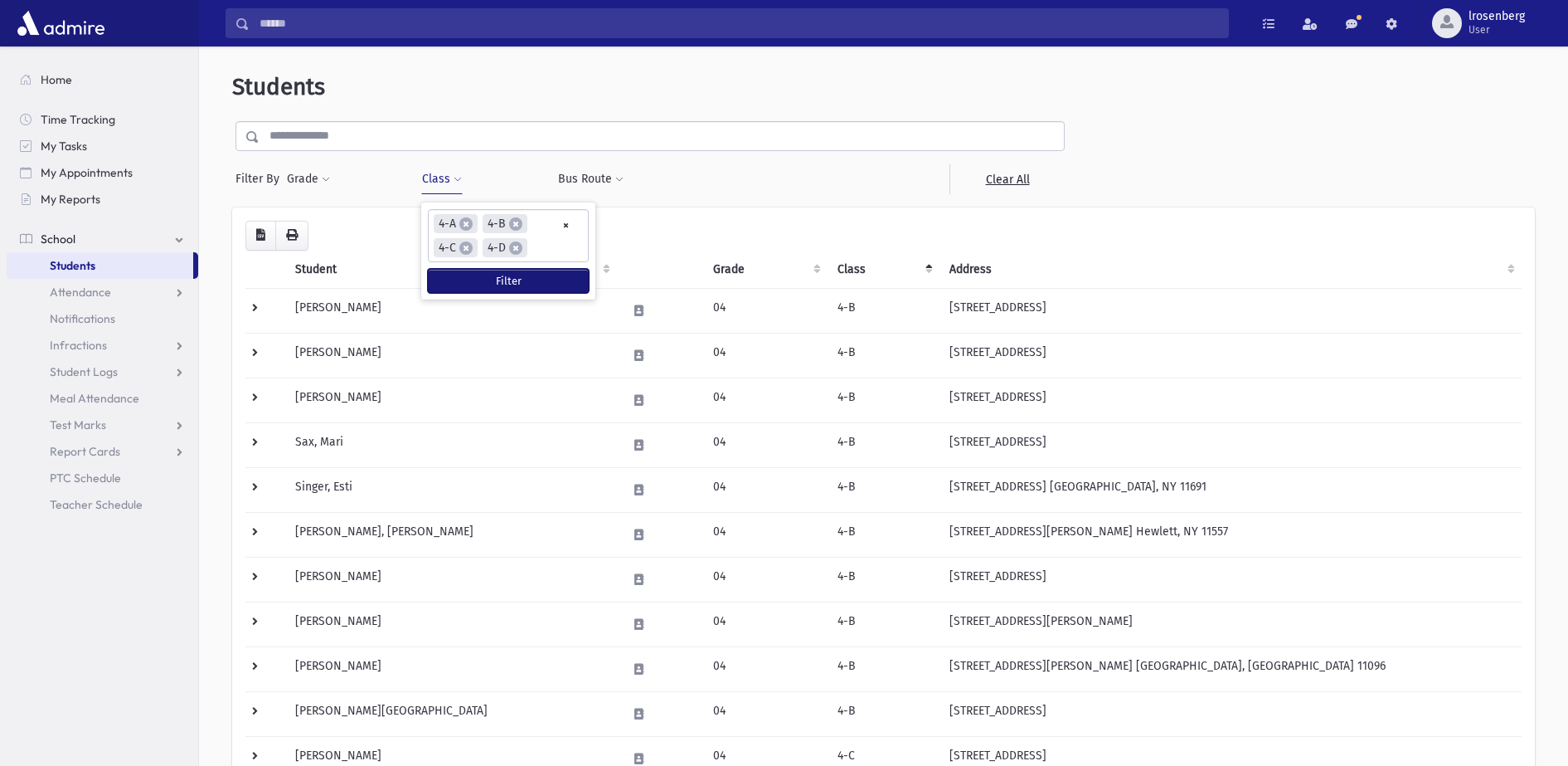
click at [507, 273] on button "Filter" at bounding box center [508, 281] width 161 height 24
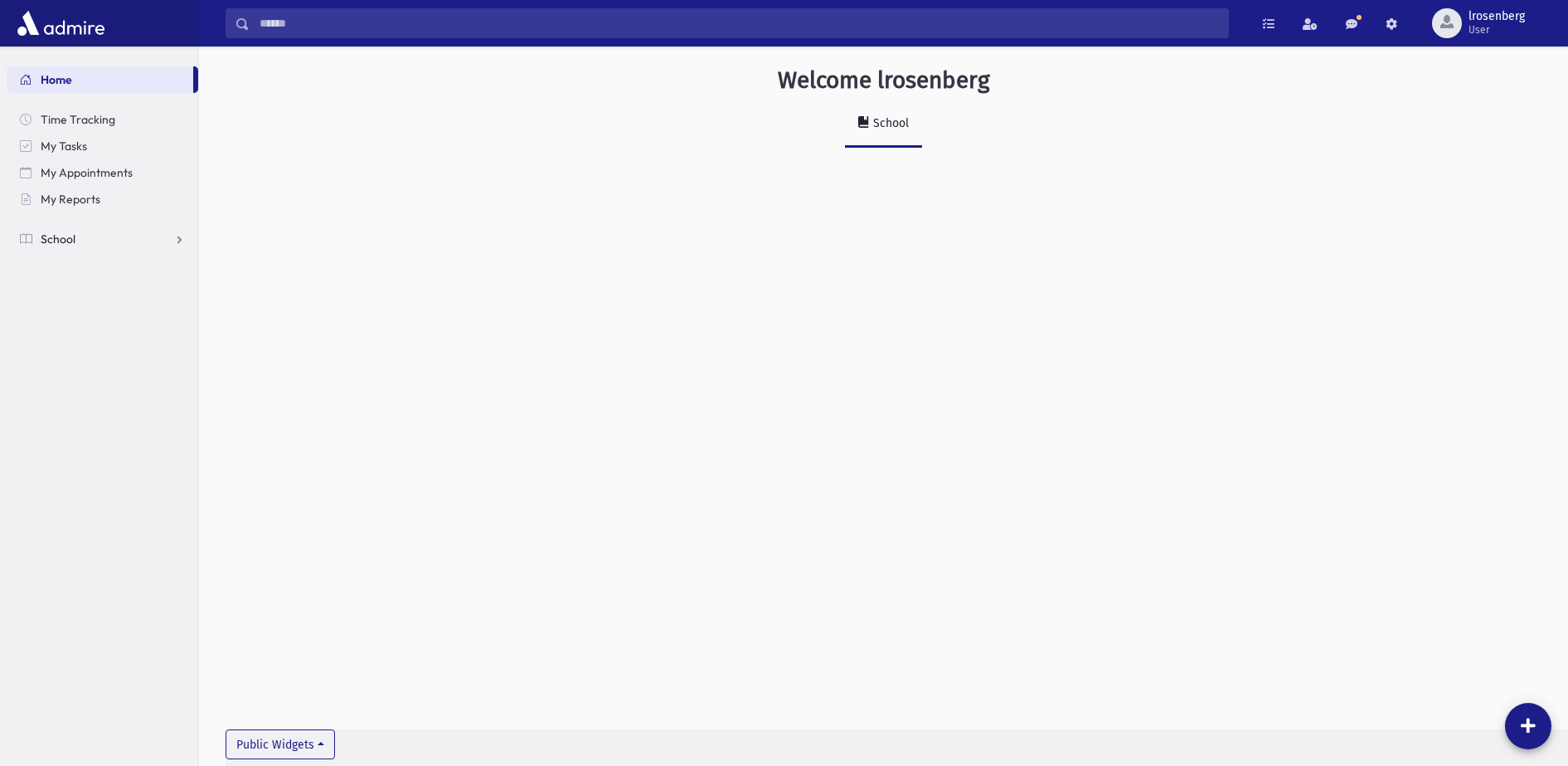
click at [77, 232] on link "School" at bounding box center [102, 239] width 191 height 26
